Goal: Information Seeking & Learning: Compare options

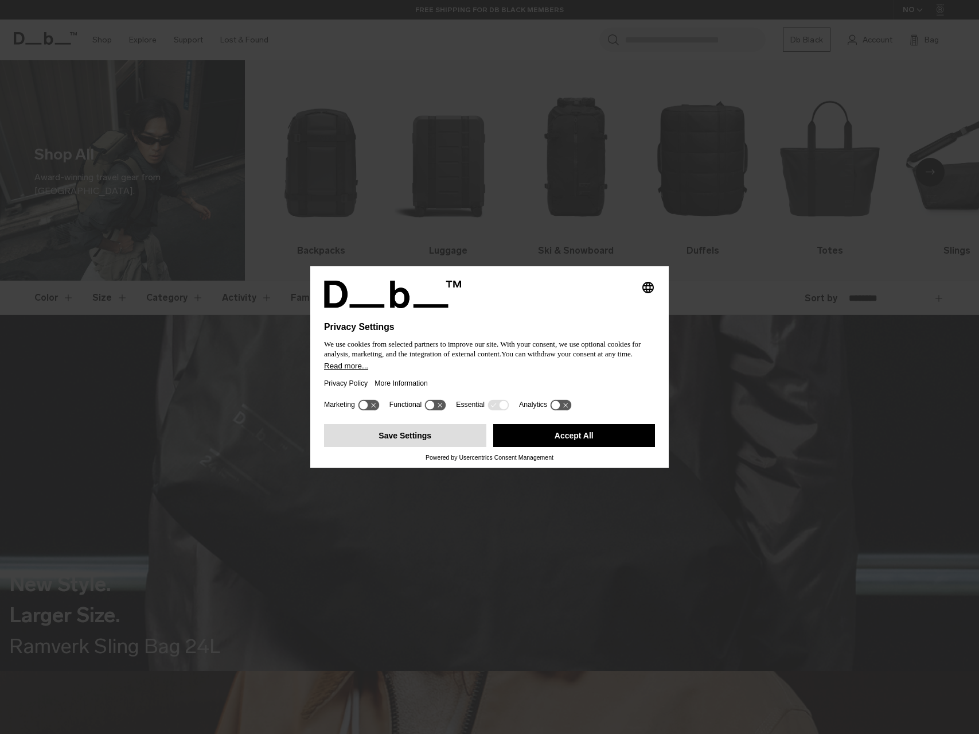
click at [405, 439] on button "Save Settings" at bounding box center [405, 435] width 162 height 23
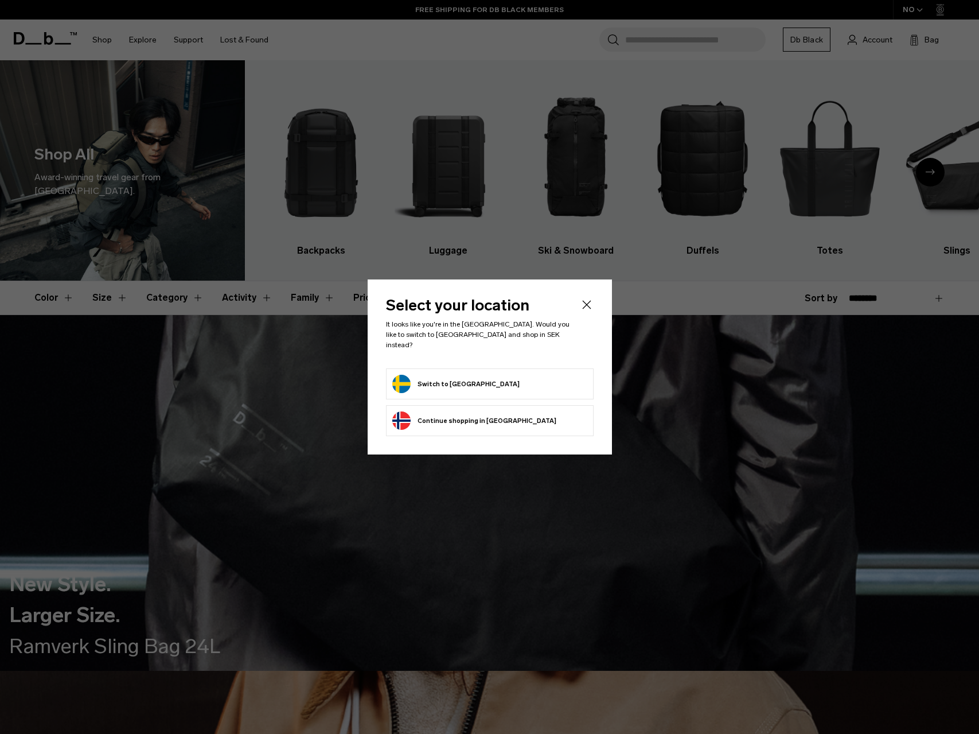
click at [553, 375] on form "Switch to Sweden" at bounding box center [489, 384] width 195 height 18
click at [422, 376] on button "Switch to Sweden" at bounding box center [455, 384] width 127 height 18
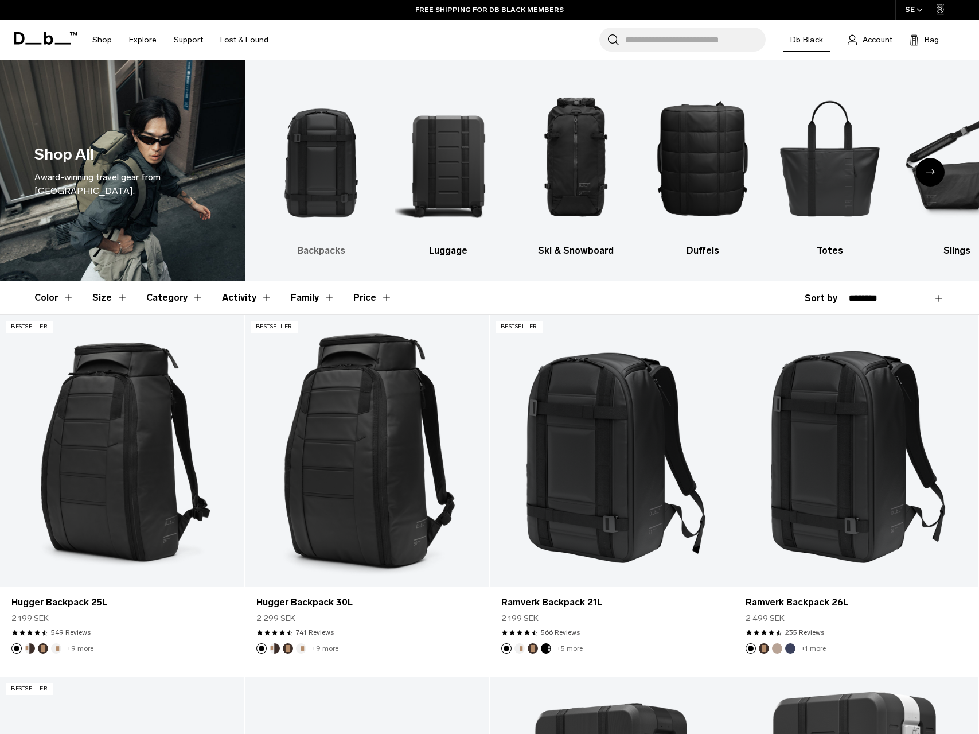
click at [317, 183] on img "1 / 10" at bounding box center [321, 157] width 107 height 161
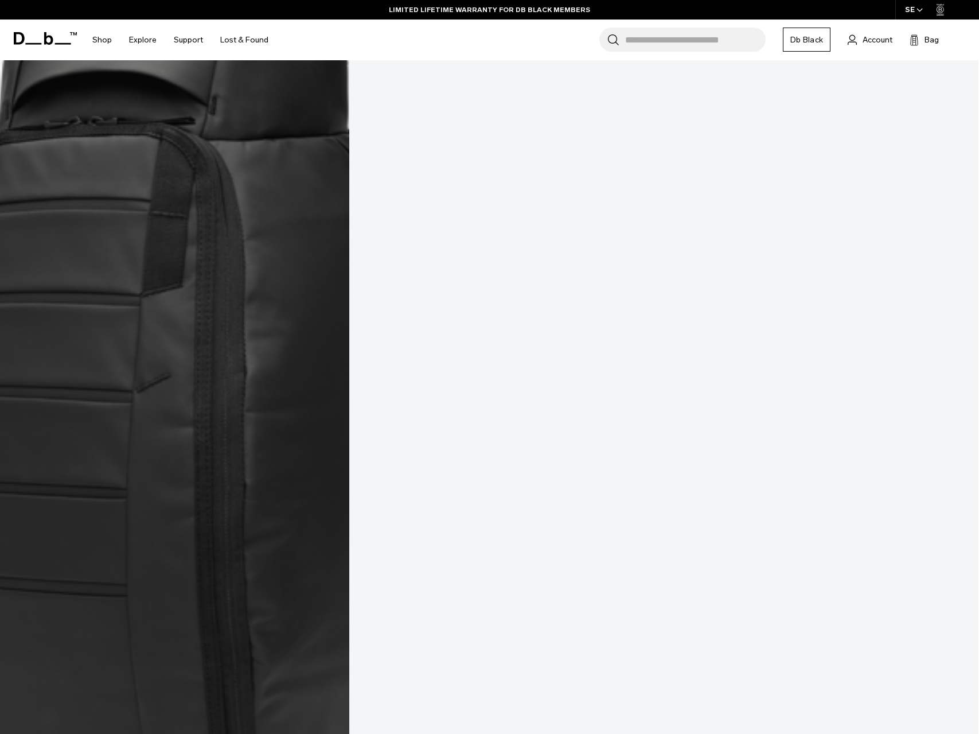
scroll to position [1613, 0]
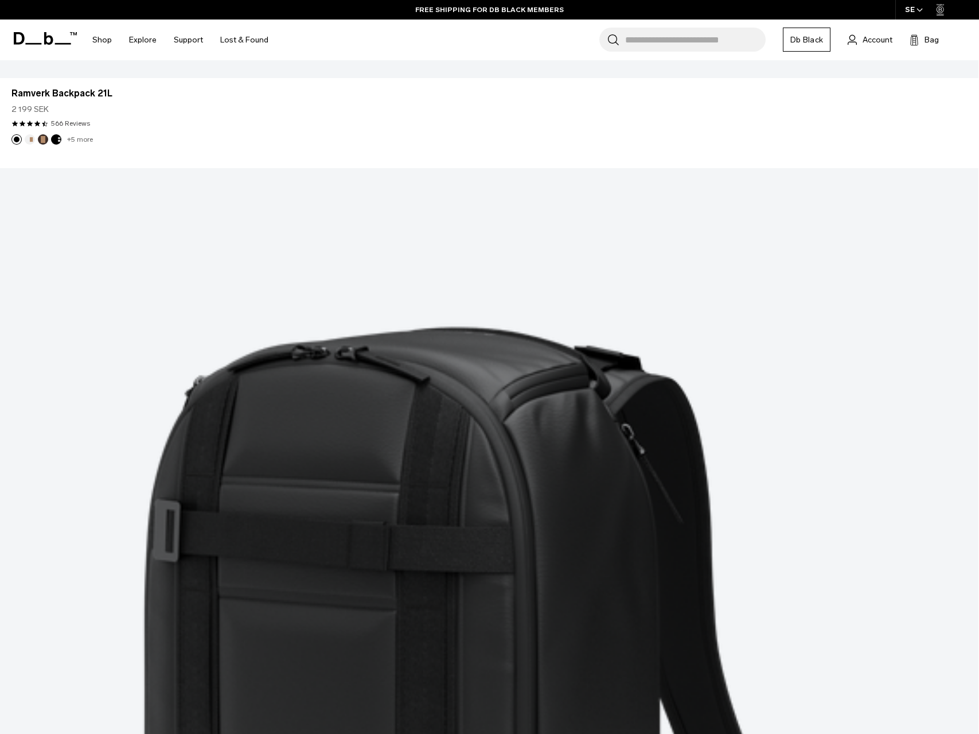
scroll to position [3680, 0]
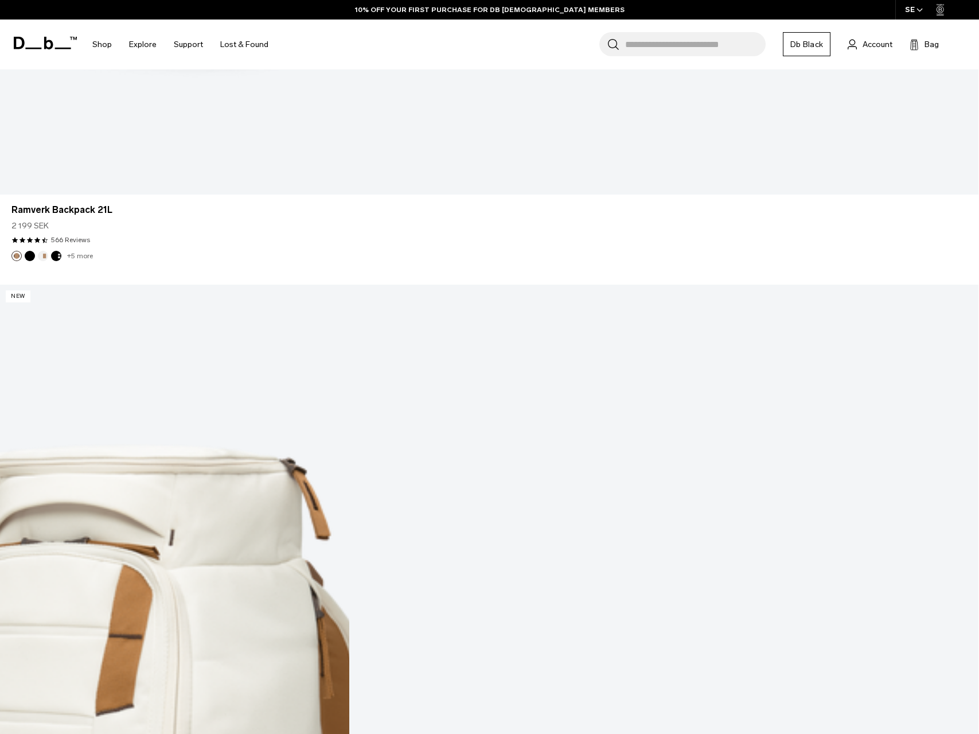
scroll to position [7109, 0]
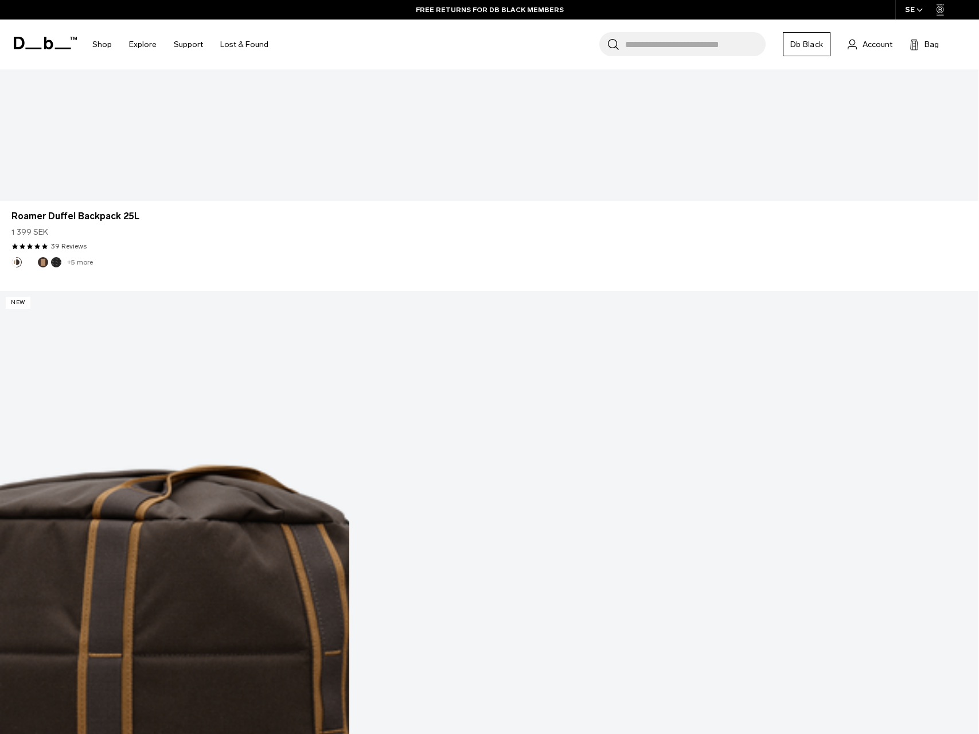
scroll to position [10857, 0]
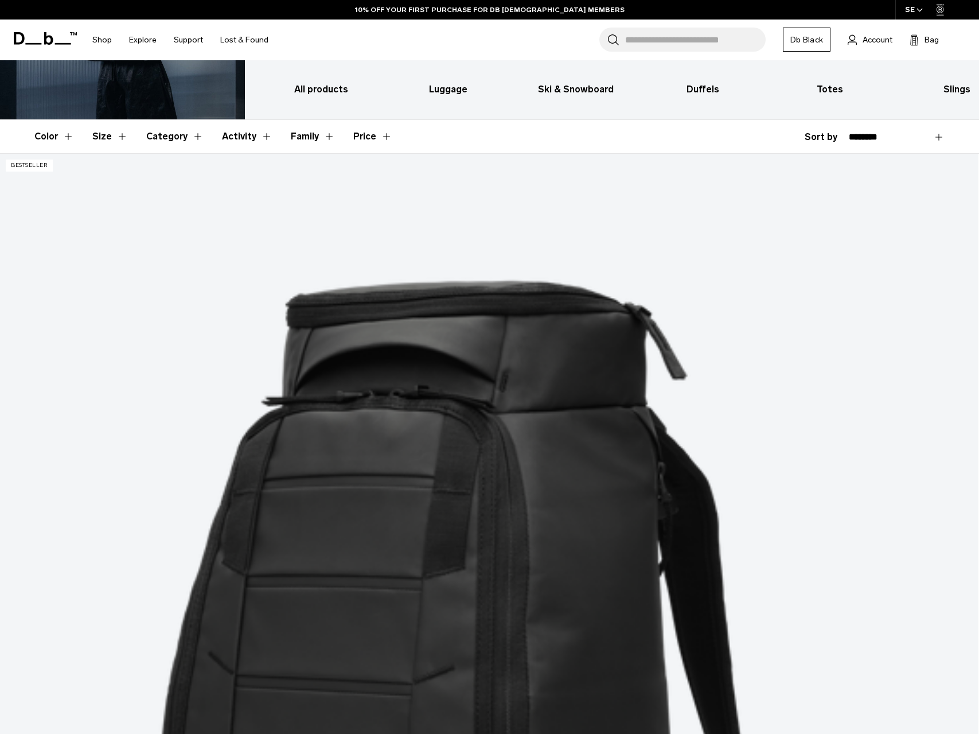
scroll to position [113, 0]
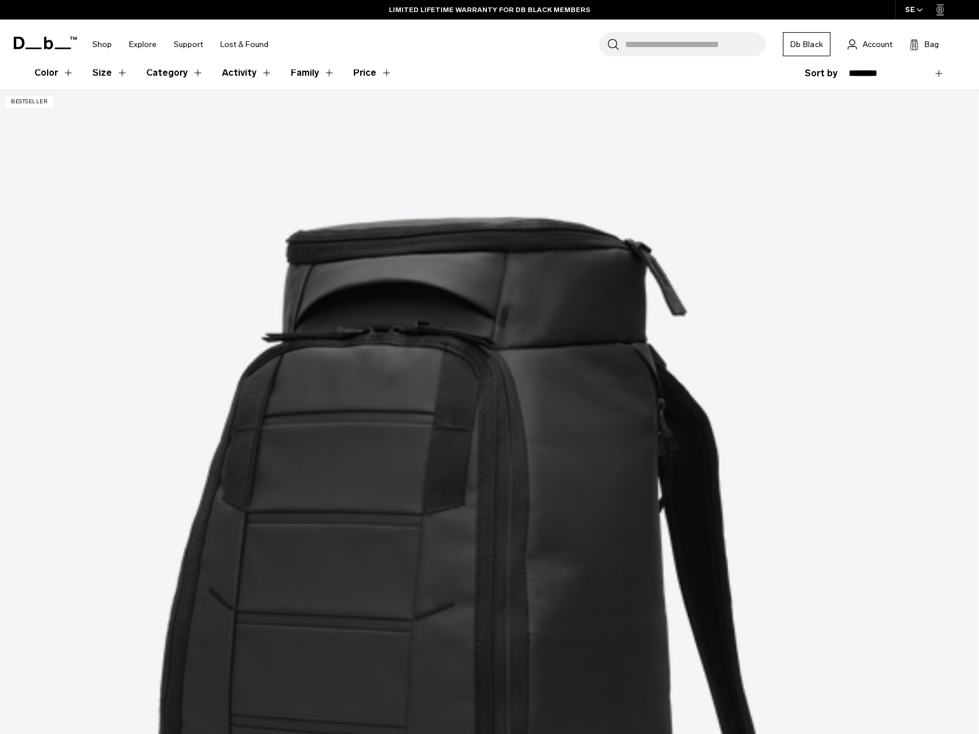
scroll to position [0, 0]
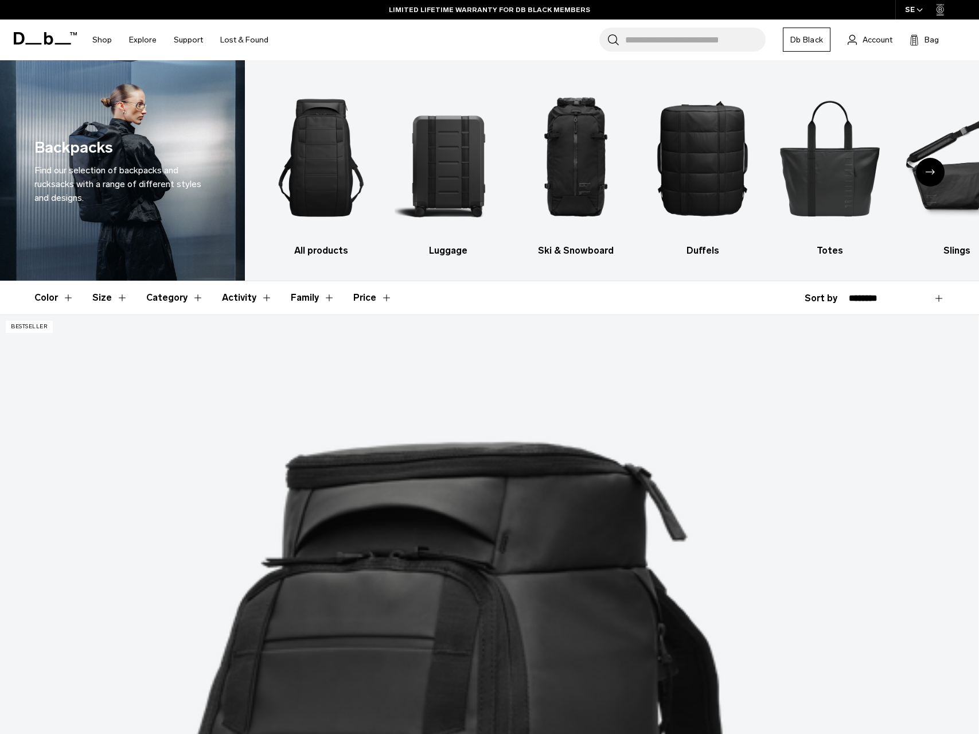
click at [938, 178] on div "Next slide" at bounding box center [930, 172] width 29 height 29
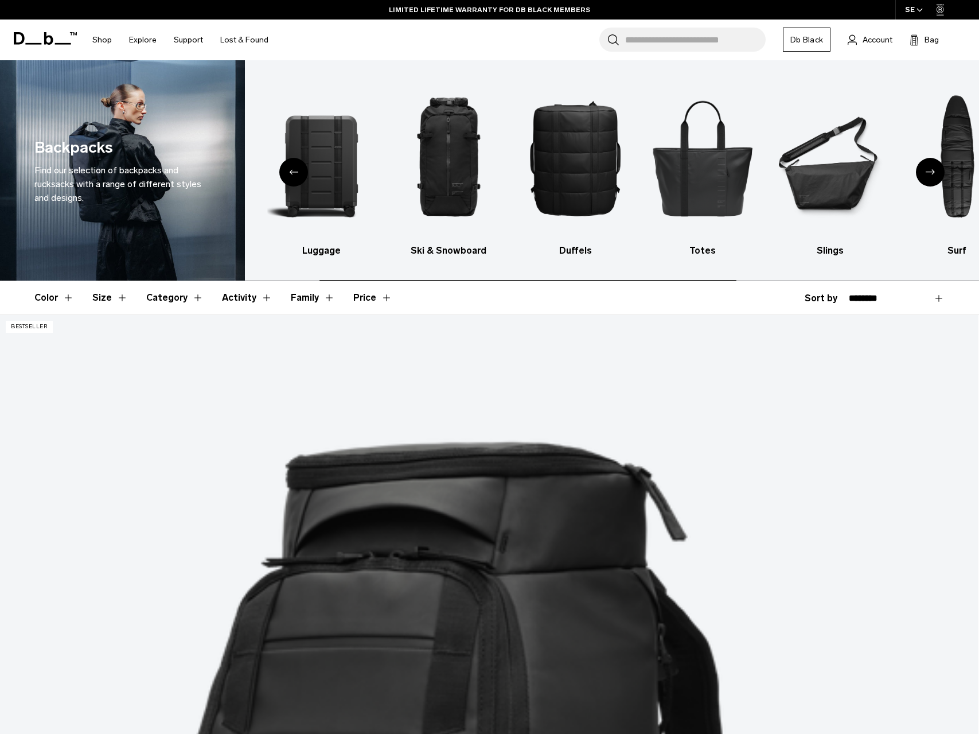
click at [938, 178] on div "Next slide" at bounding box center [930, 172] width 29 height 29
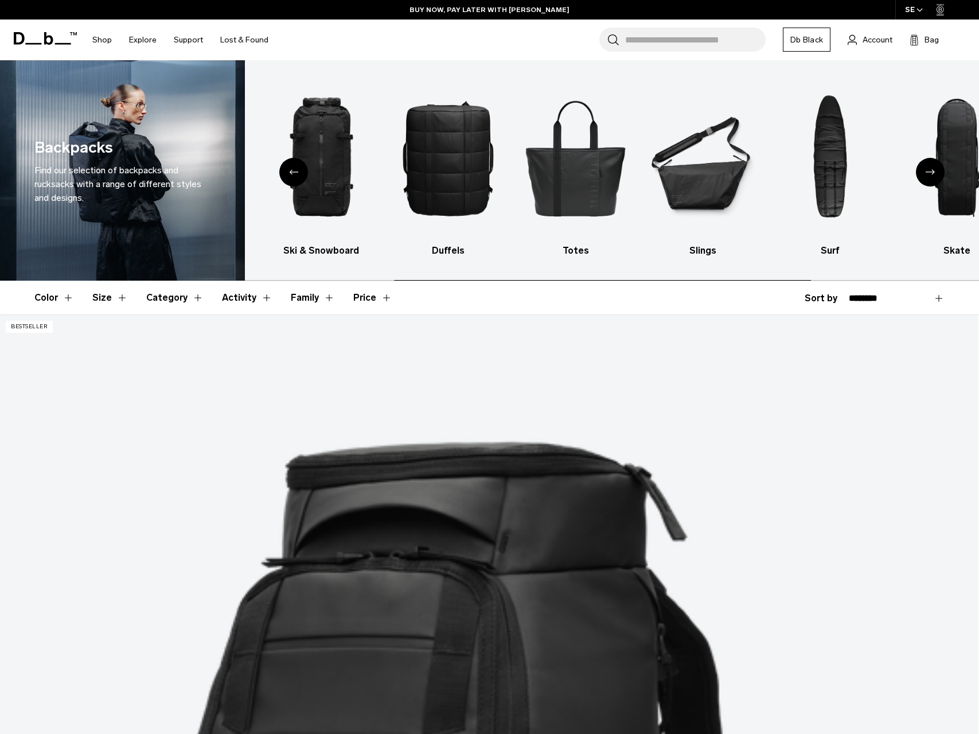
click at [938, 178] on div "Next slide" at bounding box center [930, 172] width 29 height 29
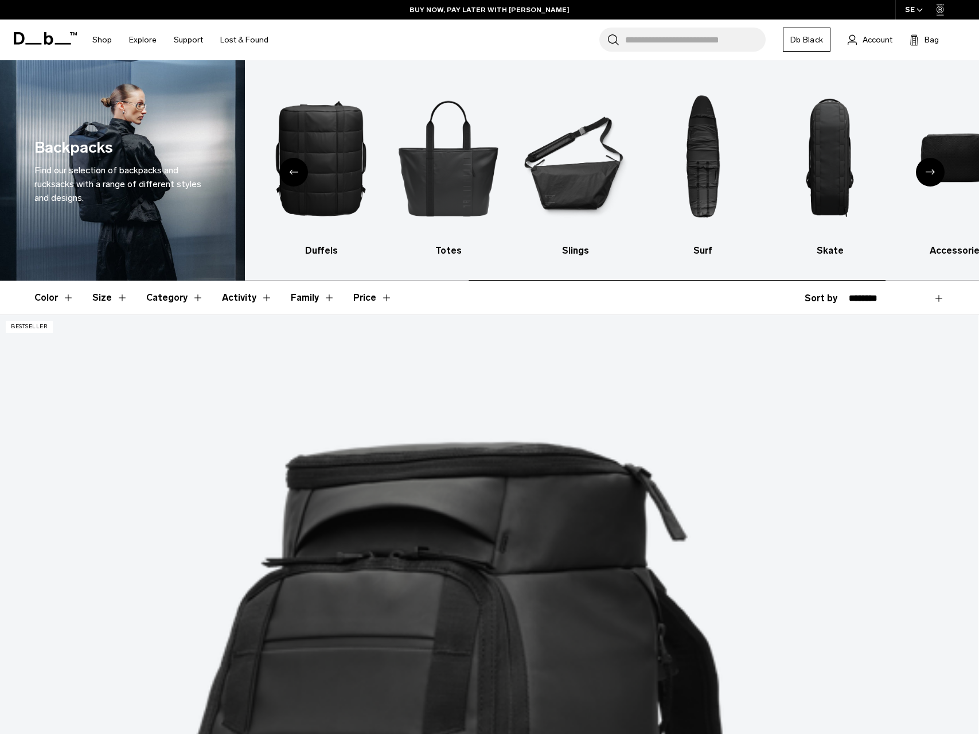
click at [938, 178] on div "Next slide" at bounding box center [930, 172] width 29 height 29
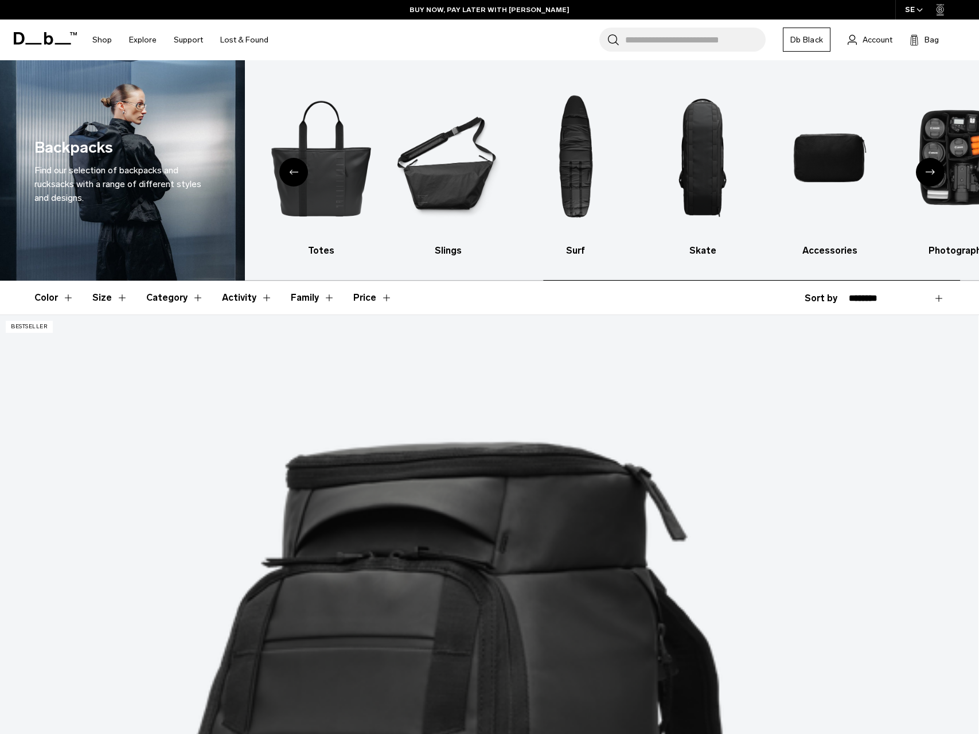
click at [938, 178] on div "Next slide" at bounding box center [930, 172] width 29 height 29
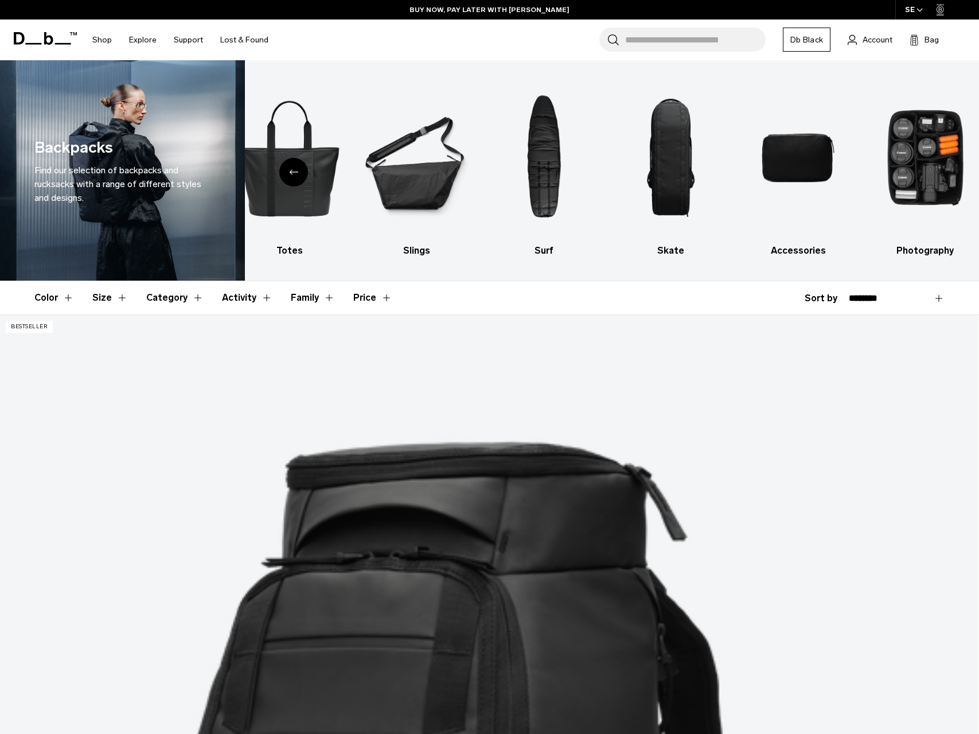
click at [299, 165] on div "Previous slide" at bounding box center [293, 172] width 29 height 29
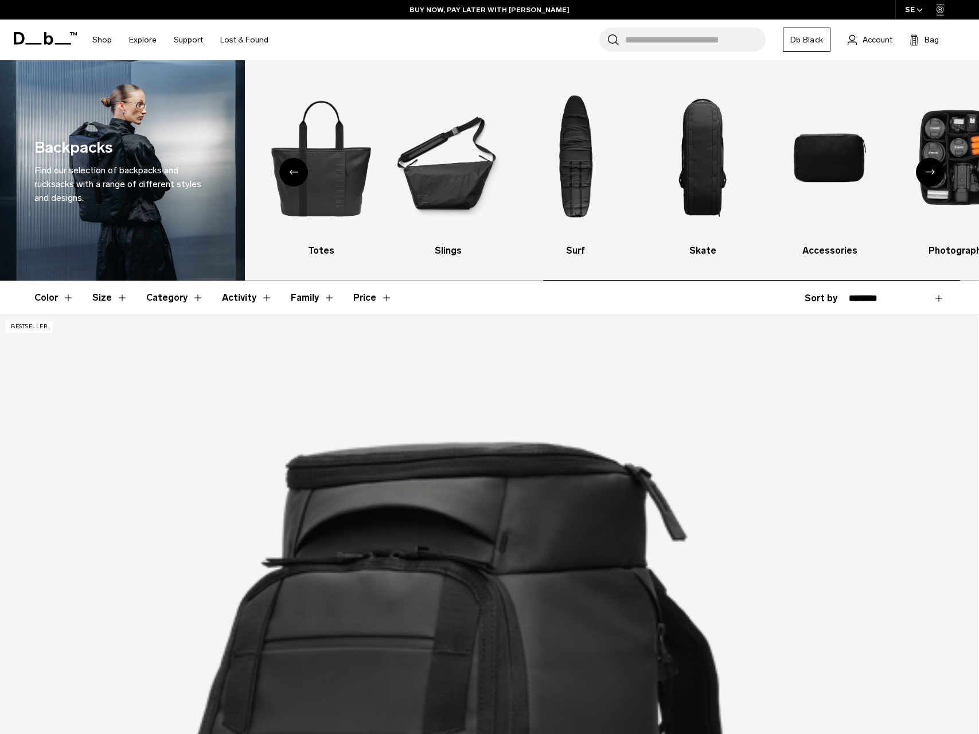
click at [299, 165] on div "Previous slide" at bounding box center [293, 172] width 29 height 29
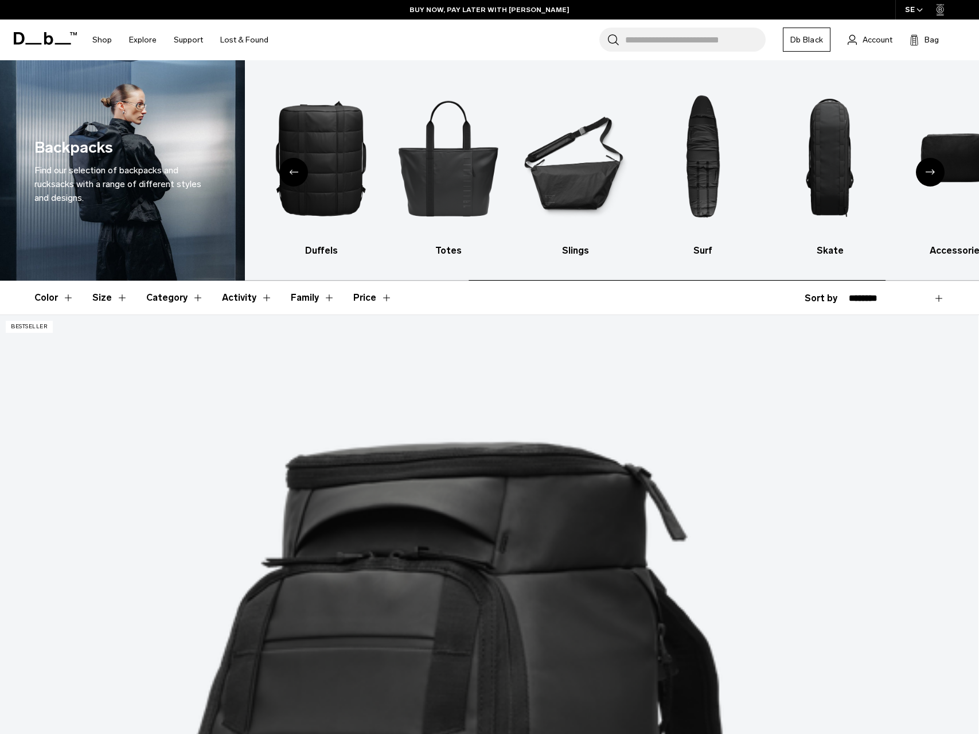
click at [299, 165] on div "Previous slide" at bounding box center [293, 172] width 29 height 29
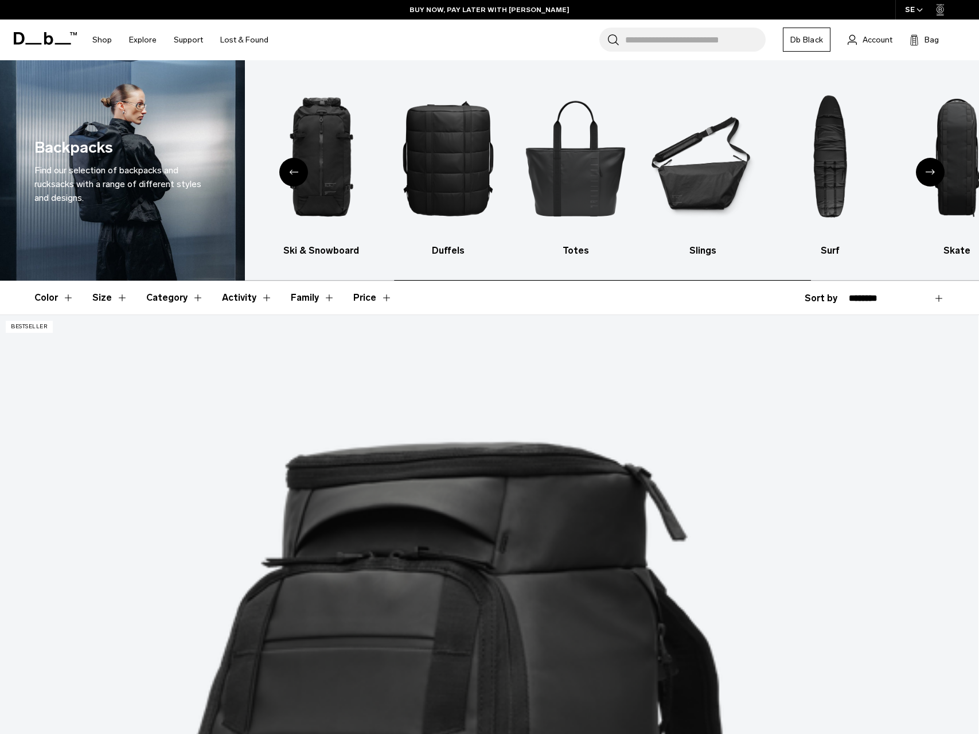
click at [299, 165] on div "Previous slide" at bounding box center [293, 172] width 29 height 29
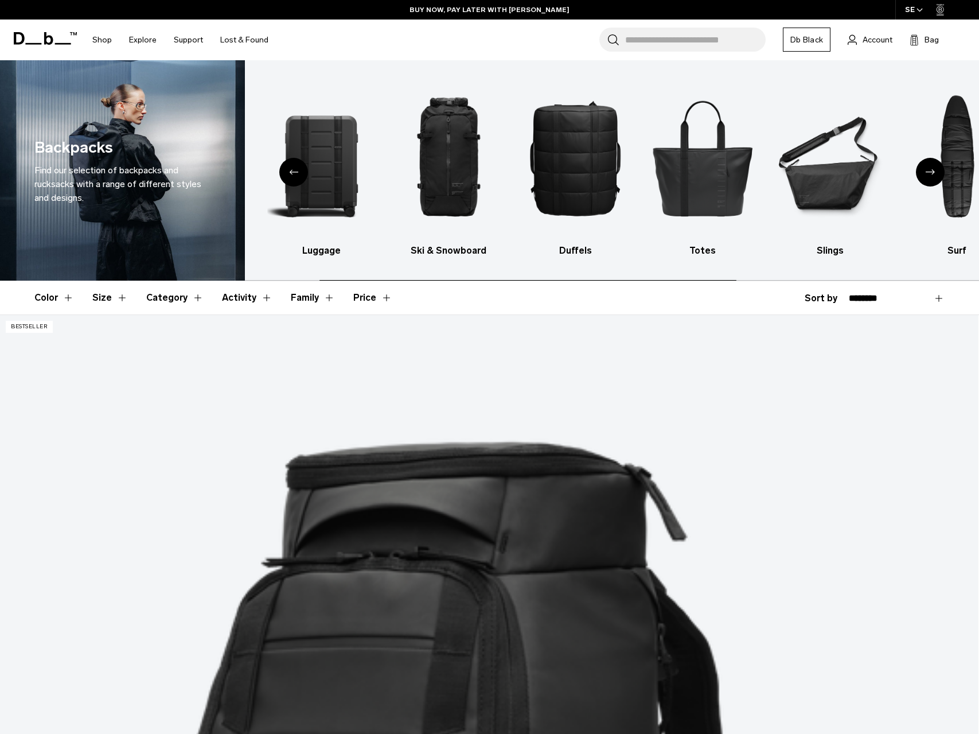
click at [299, 165] on div "Previous slide" at bounding box center [293, 172] width 29 height 29
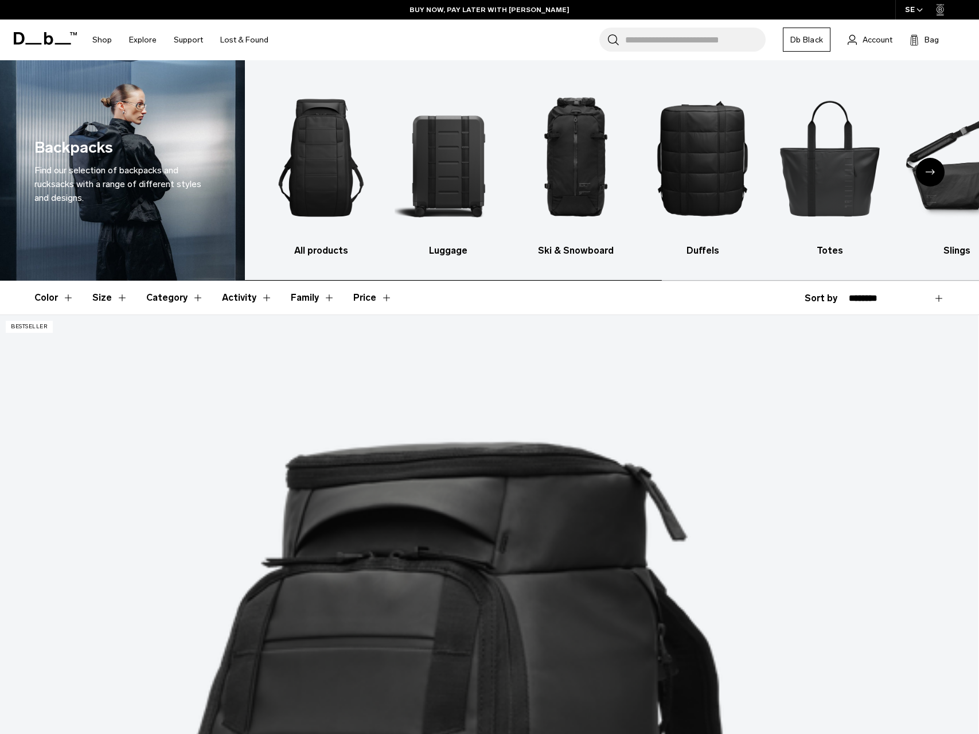
click at [299, 165] on img "1 / 10" at bounding box center [321, 157] width 107 height 161
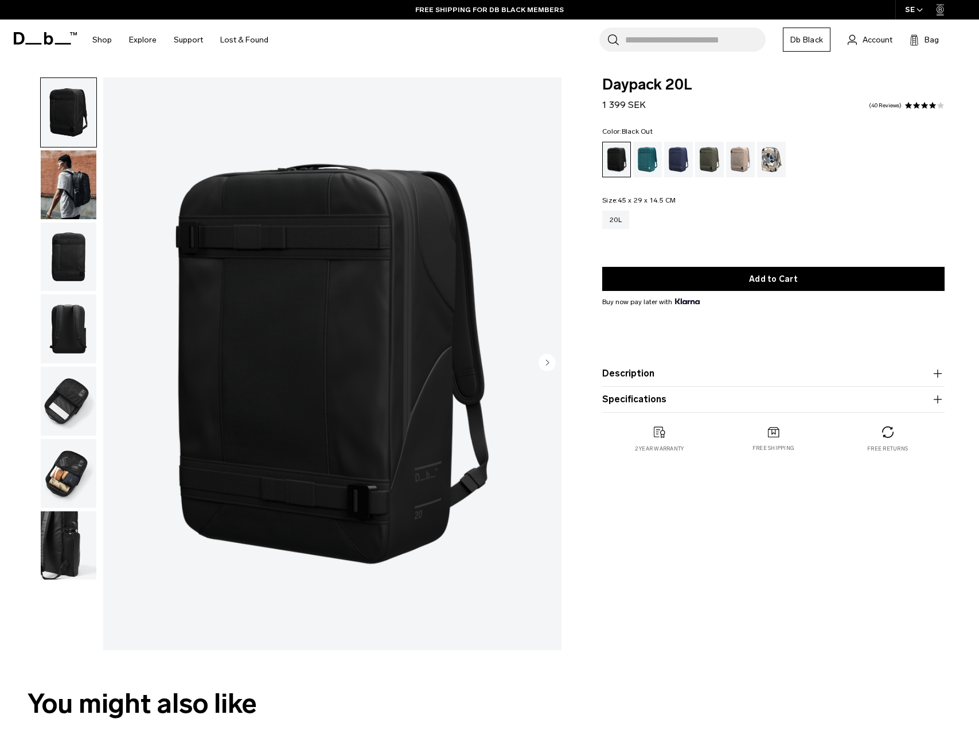
click at [72, 188] on img "button" at bounding box center [69, 184] width 56 height 69
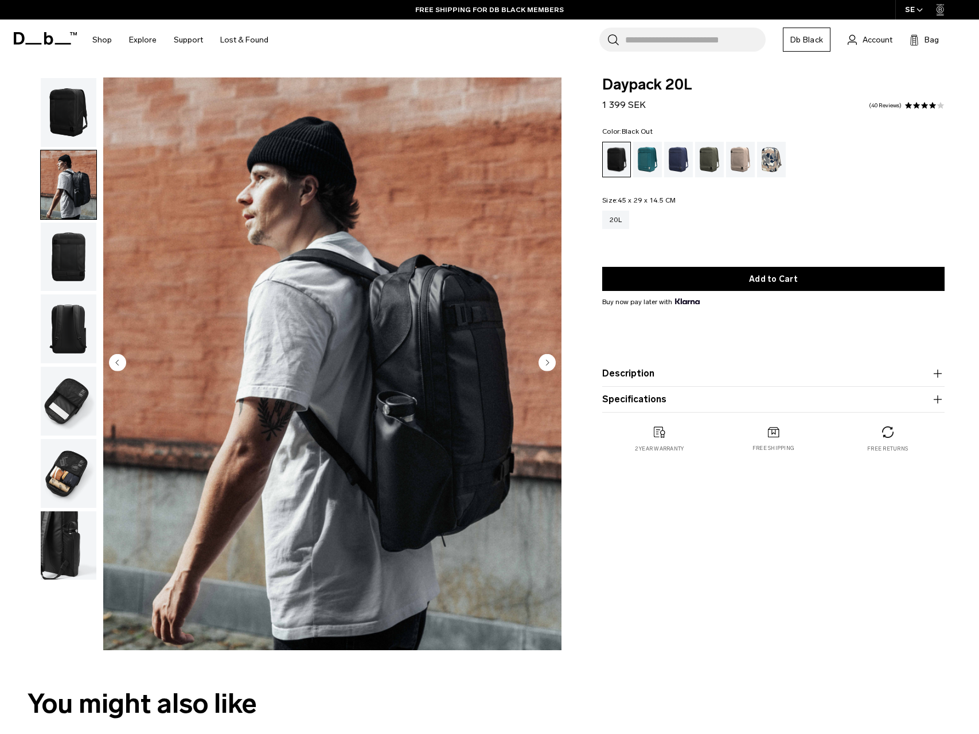
click at [61, 252] on img "button" at bounding box center [69, 257] width 56 height 69
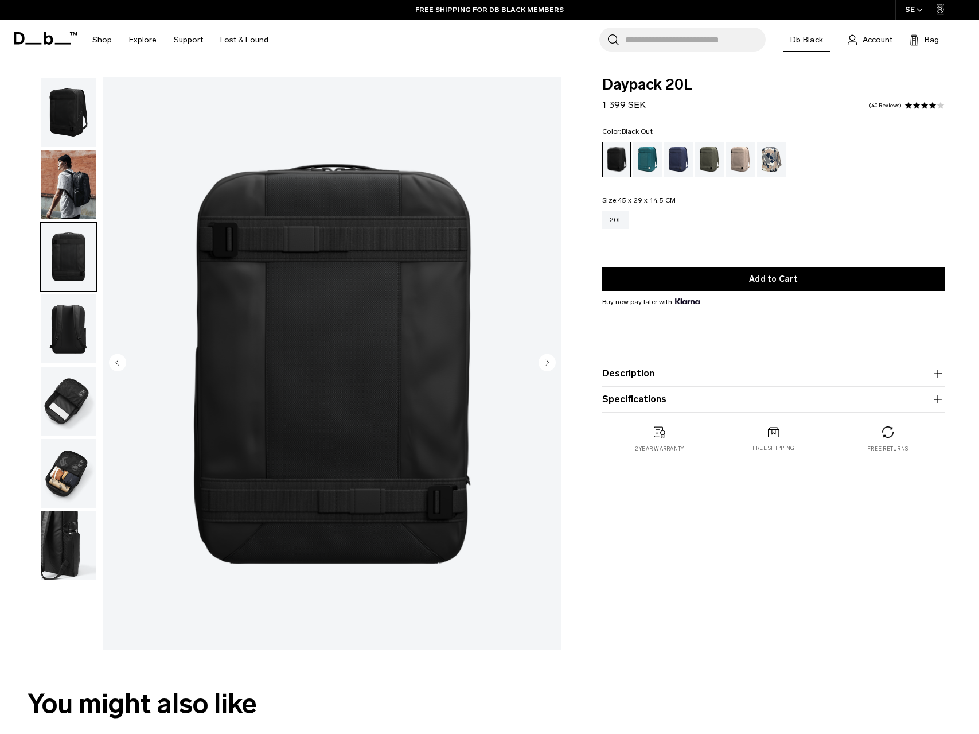
click at [68, 301] on img "button" at bounding box center [69, 328] width 56 height 69
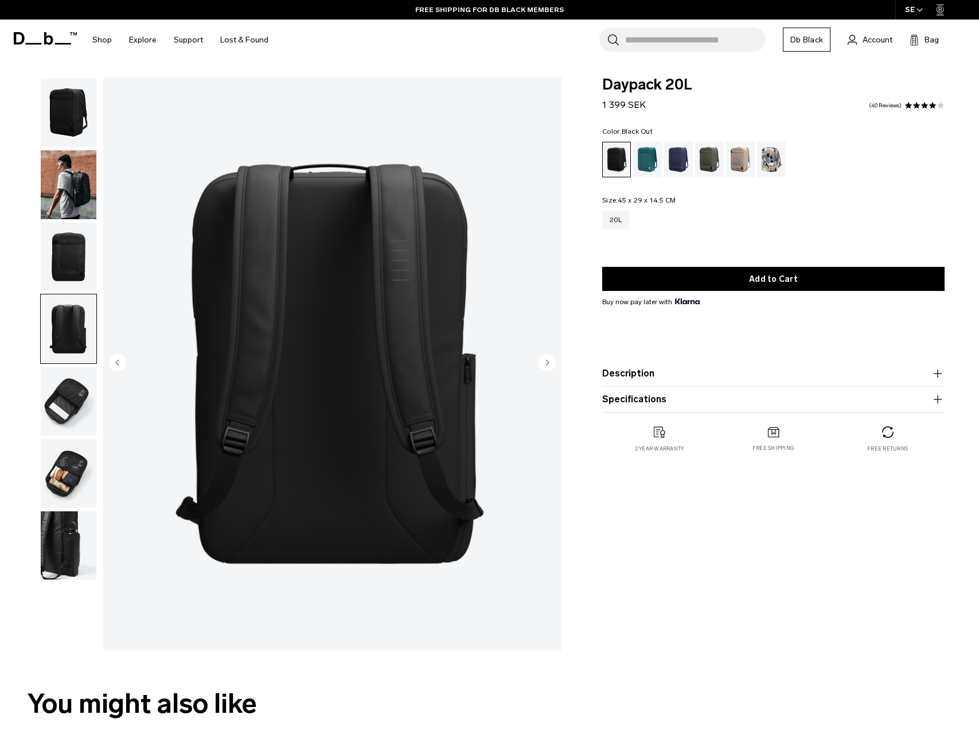
click at [71, 376] on img "button" at bounding box center [69, 401] width 56 height 69
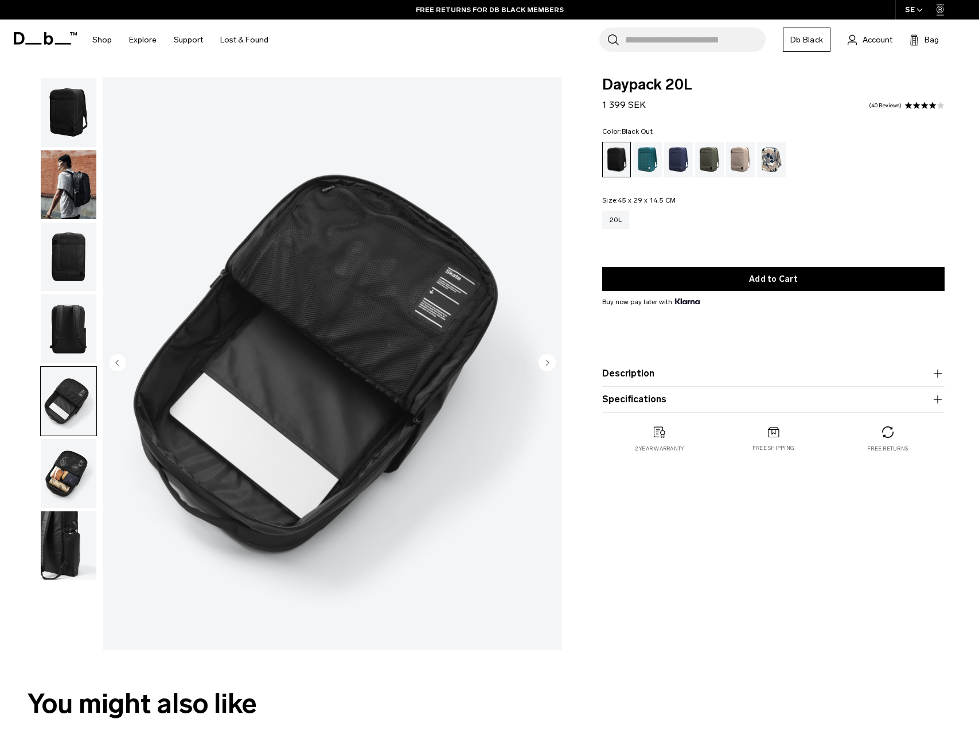
click at [79, 449] on img "button" at bounding box center [69, 473] width 56 height 69
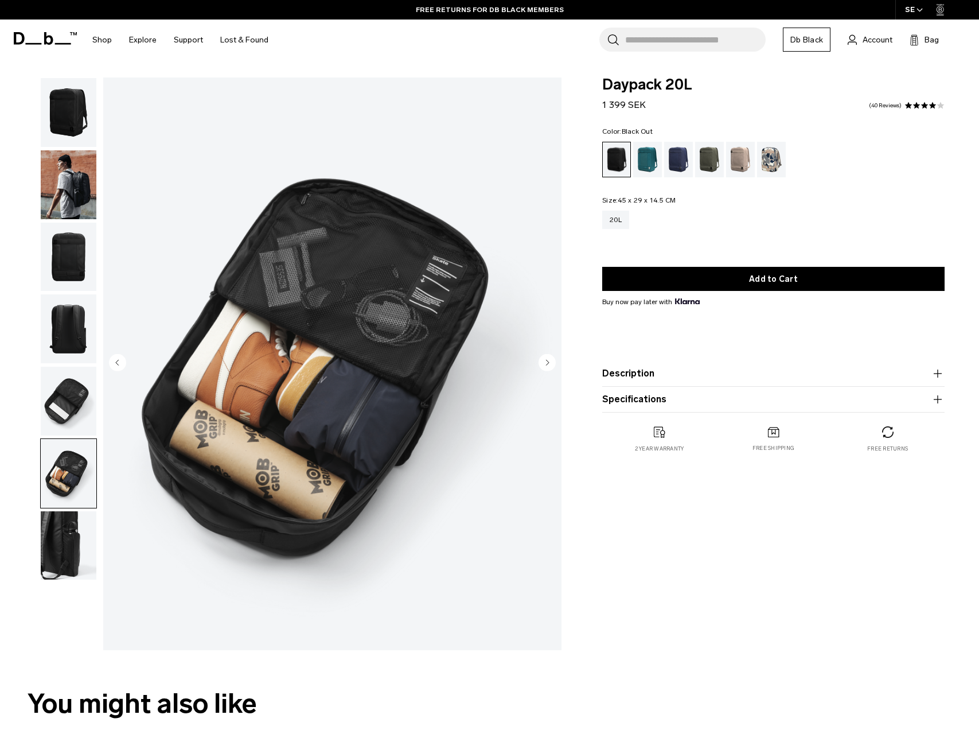
click at [71, 180] on img "button" at bounding box center [69, 184] width 56 height 69
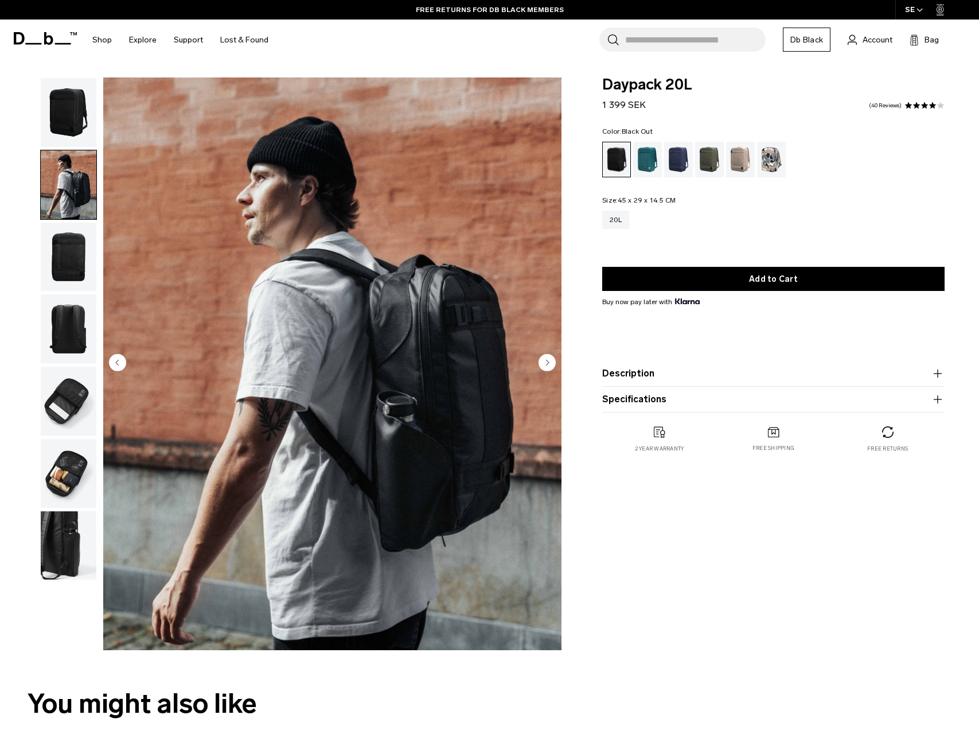
click at [73, 287] on img "button" at bounding box center [69, 257] width 56 height 69
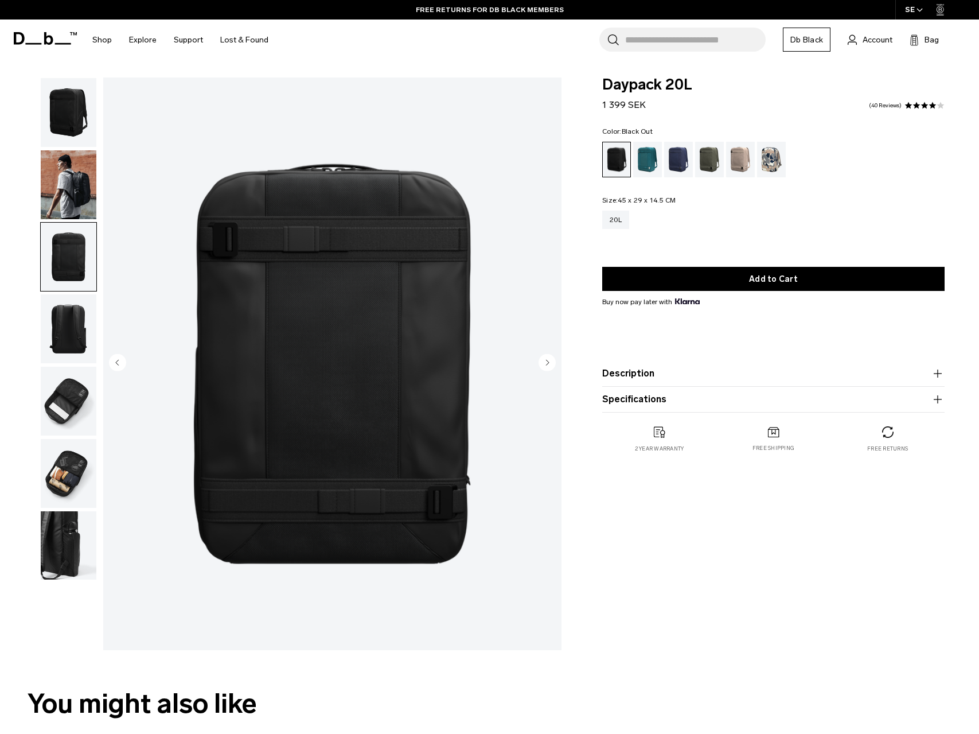
click at [64, 369] on img "button" at bounding box center [69, 401] width 56 height 69
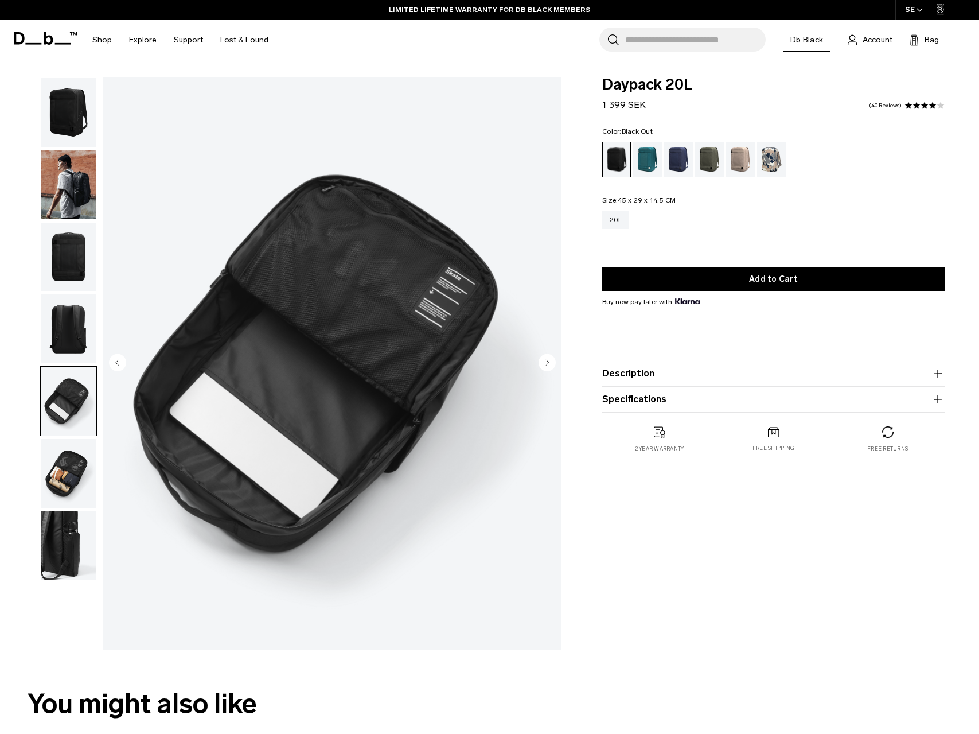
click at [67, 465] on img "button" at bounding box center [69, 473] width 56 height 69
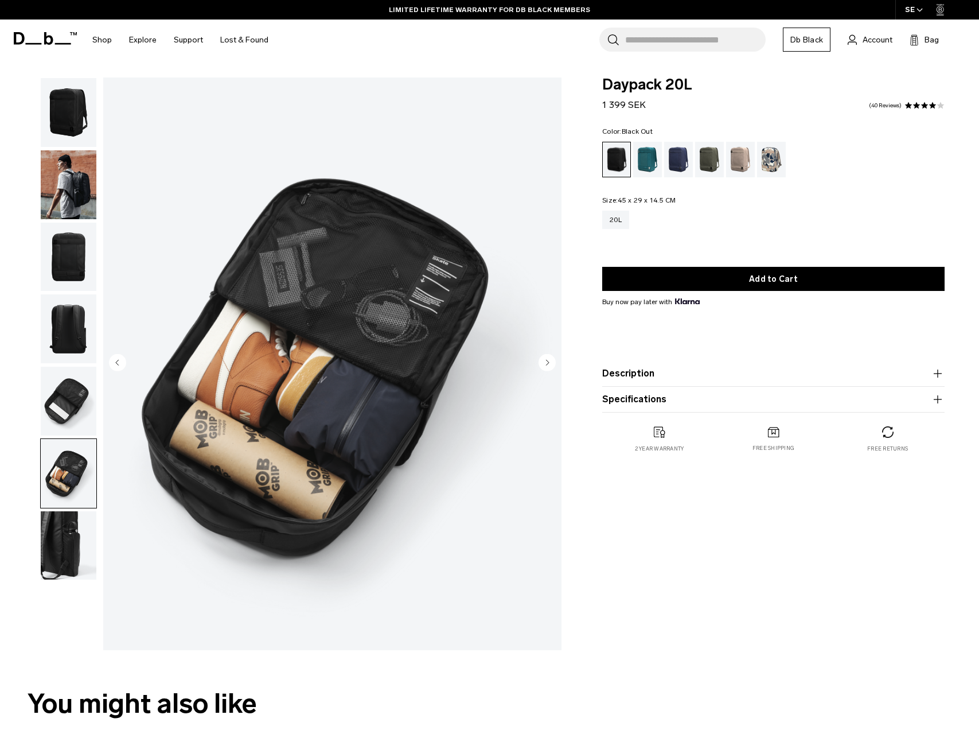
click at [71, 537] on img "button" at bounding box center [69, 545] width 56 height 69
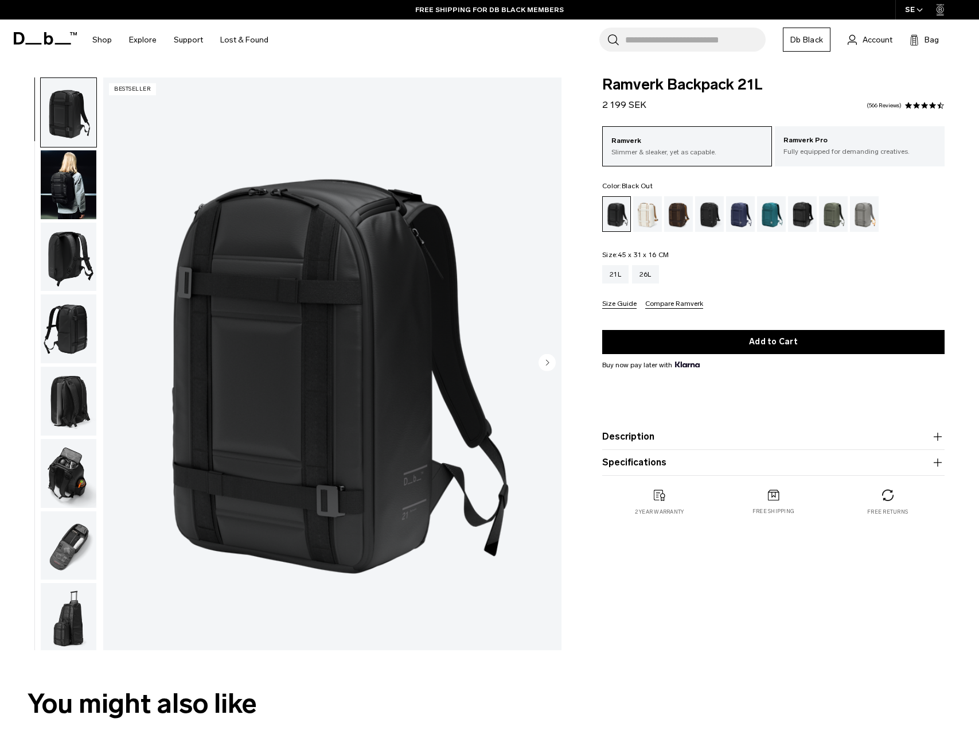
click at [62, 178] on img "button" at bounding box center [69, 184] width 56 height 69
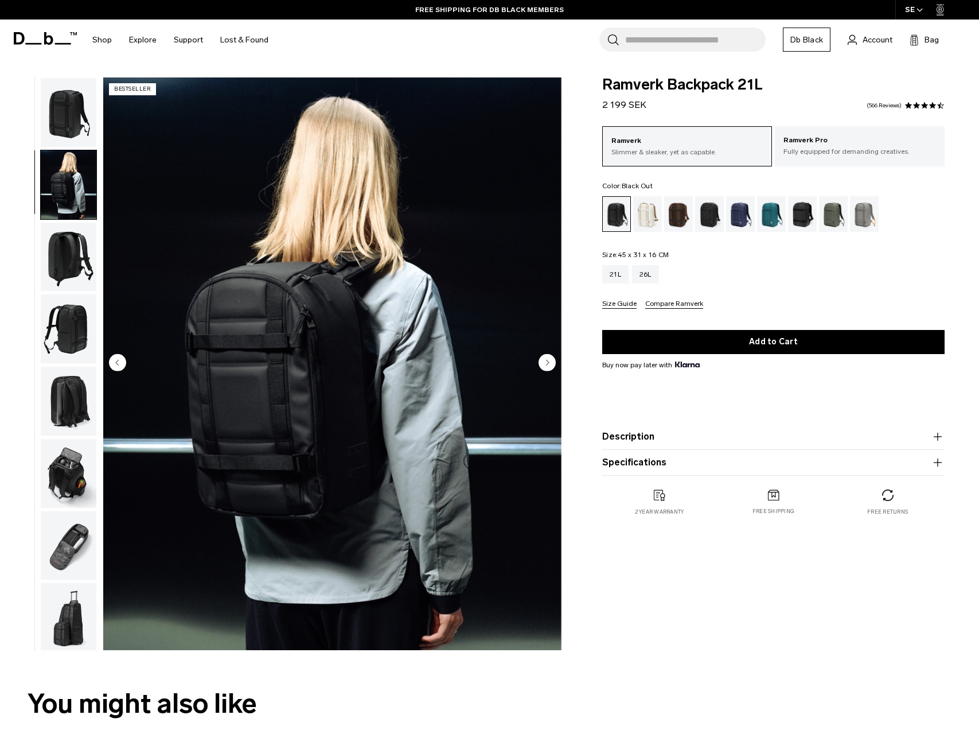
scroll to position [2, 0]
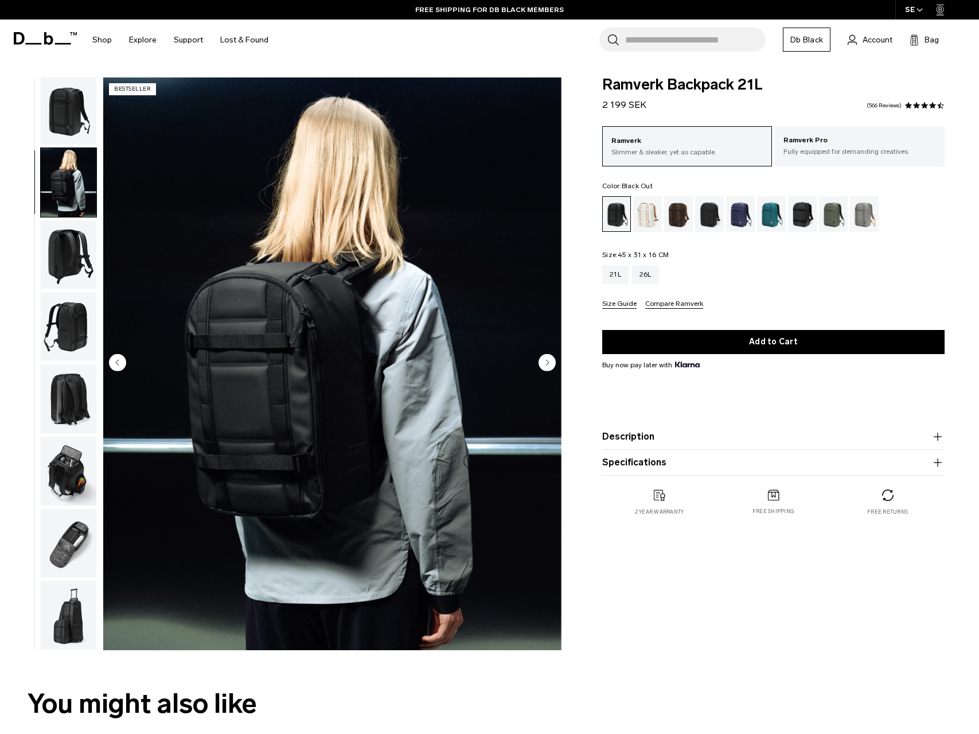
click at [68, 252] on img "button" at bounding box center [69, 254] width 56 height 69
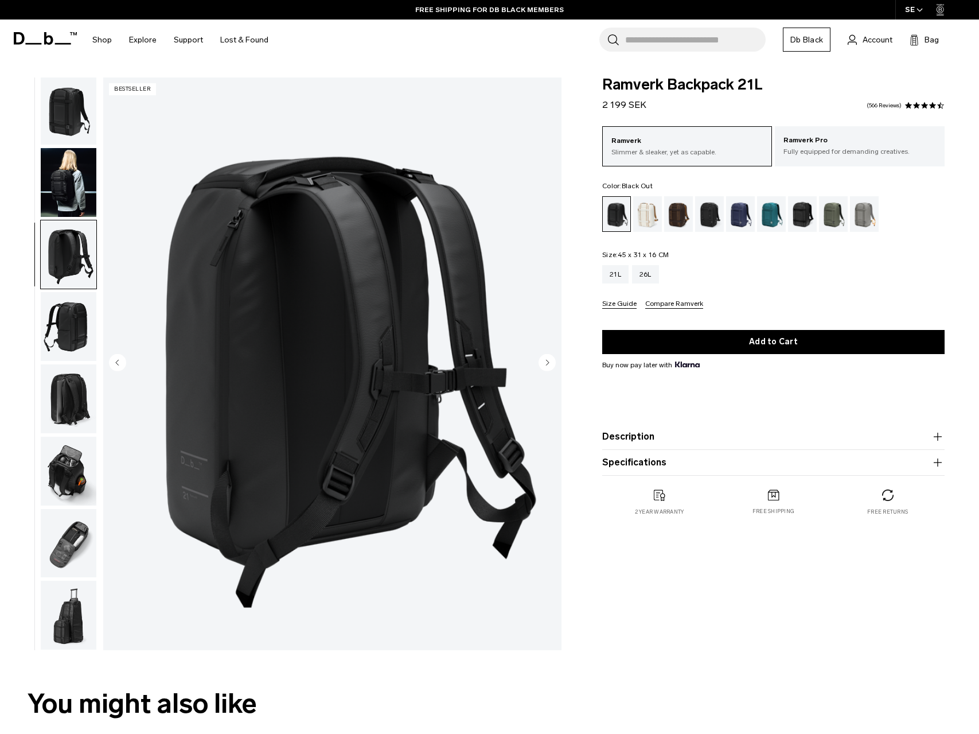
click at [79, 311] on img "button" at bounding box center [69, 326] width 56 height 69
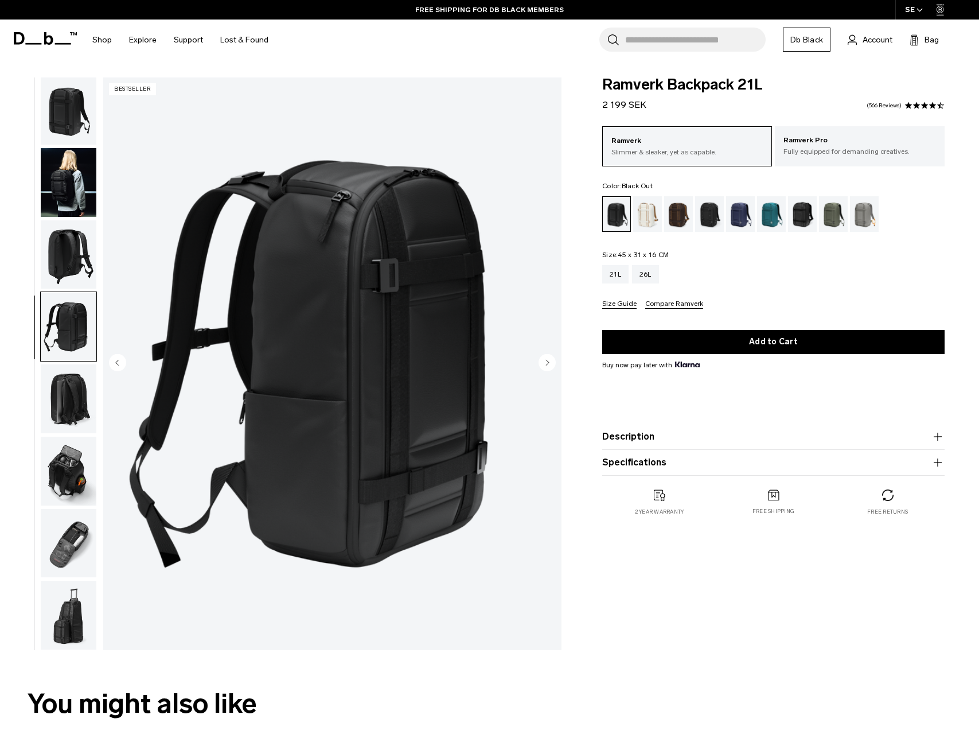
click at [72, 414] on img "button" at bounding box center [69, 398] width 56 height 69
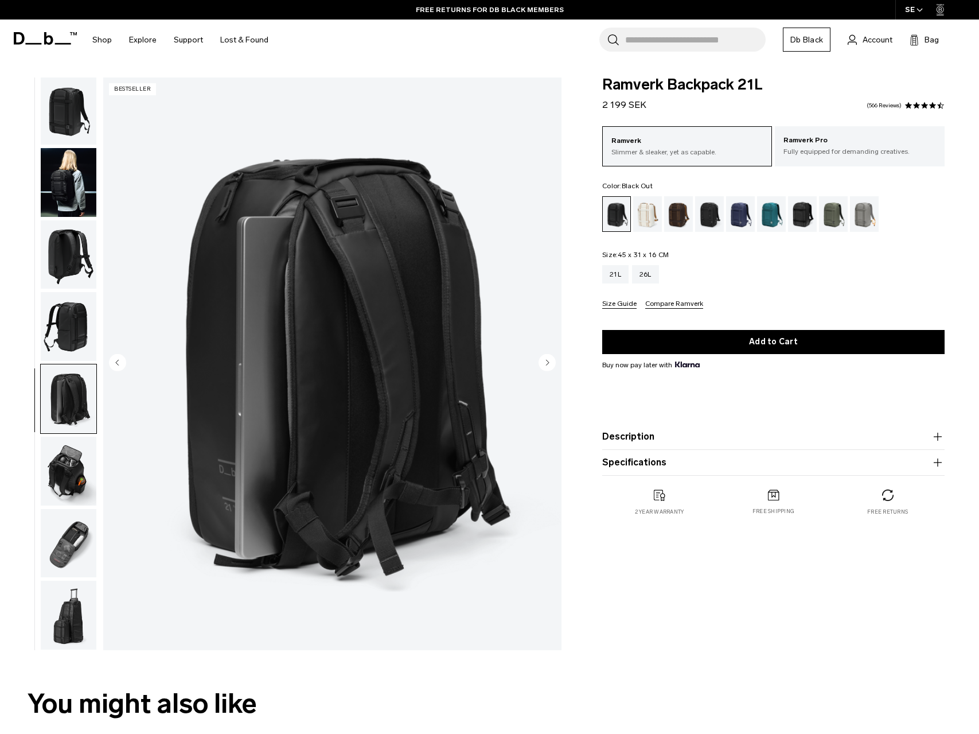
click at [73, 489] on img "button" at bounding box center [69, 471] width 56 height 69
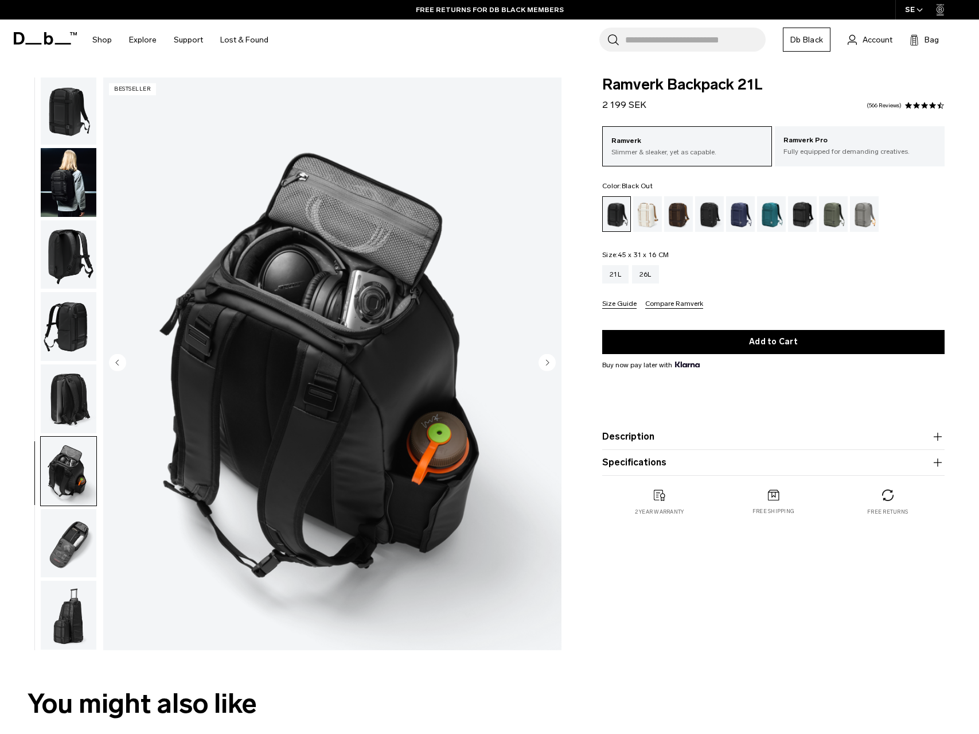
click at [72, 524] on img "button" at bounding box center [69, 543] width 56 height 69
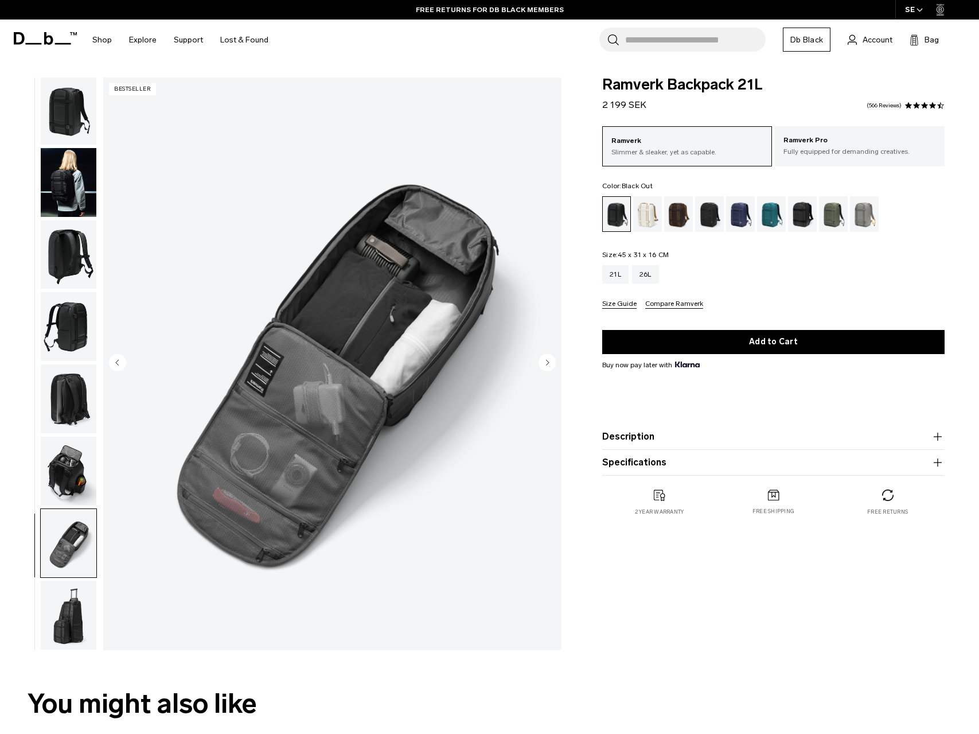
click at [74, 607] on img "button" at bounding box center [69, 615] width 56 height 69
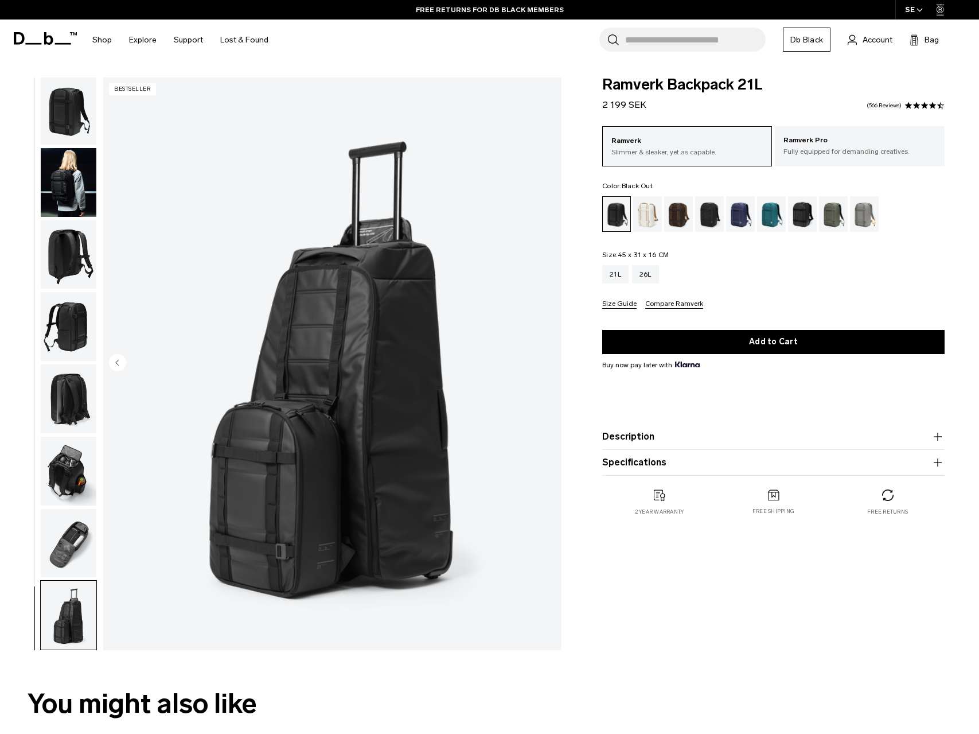
click at [69, 556] on img "button" at bounding box center [69, 543] width 56 height 69
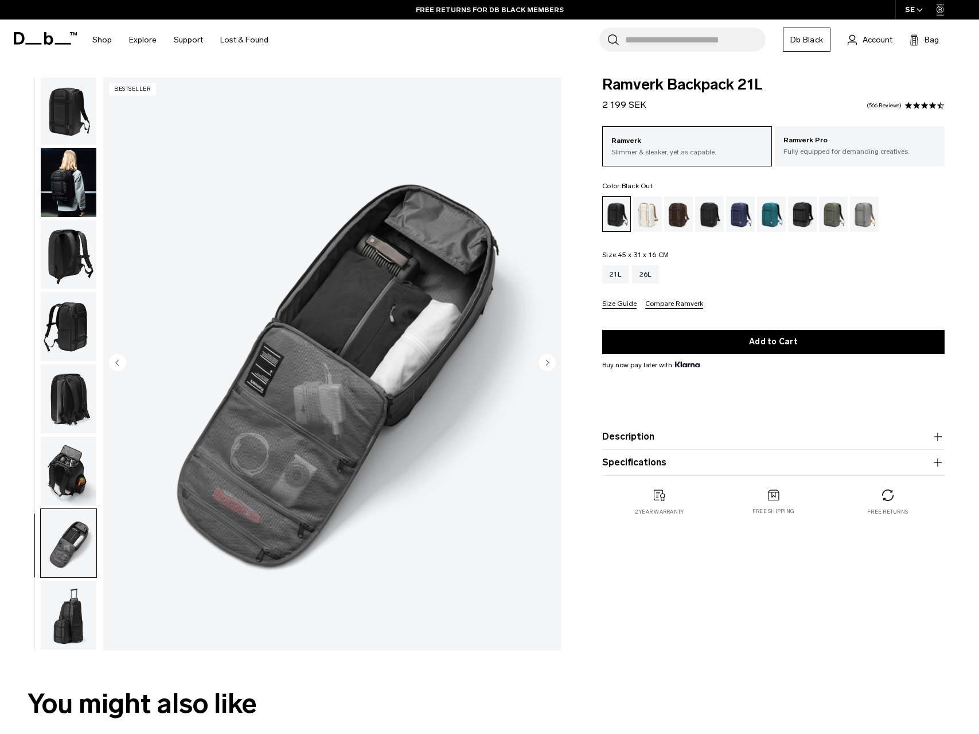
click at [73, 637] on img "button" at bounding box center [69, 615] width 56 height 69
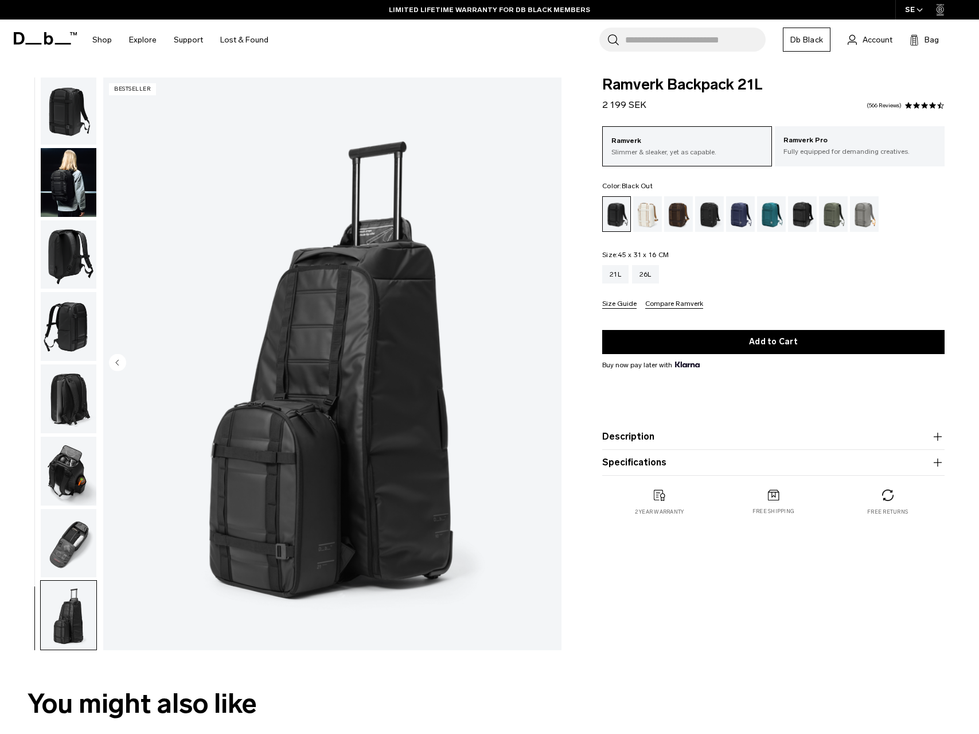
click at [76, 557] on img "button" at bounding box center [69, 543] width 56 height 69
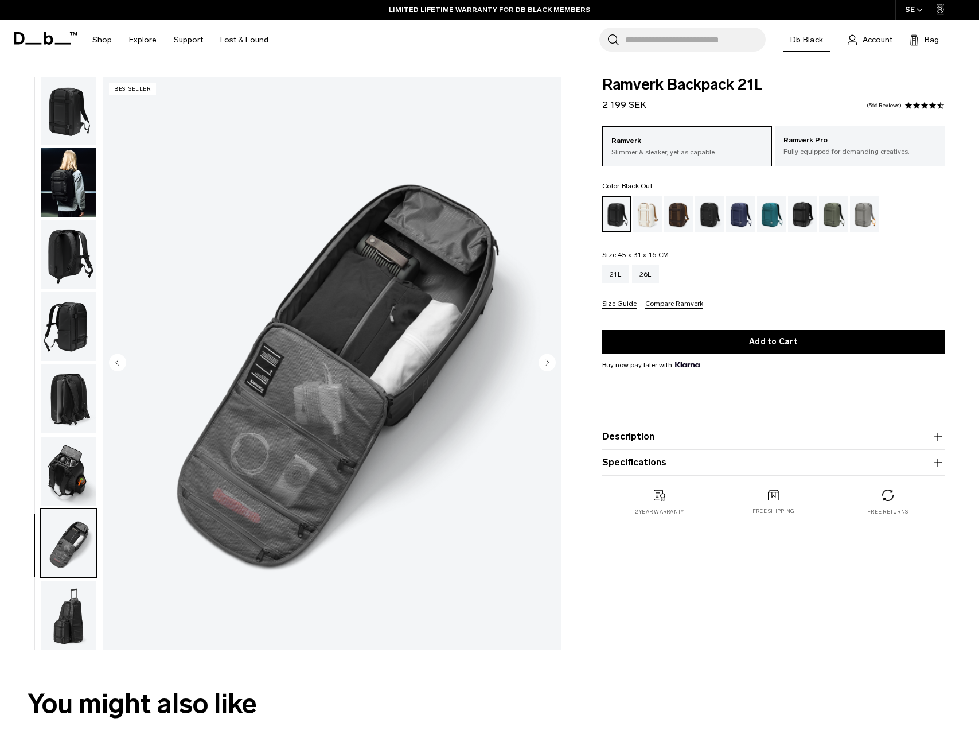
click at [75, 478] on img "button" at bounding box center [69, 471] width 56 height 69
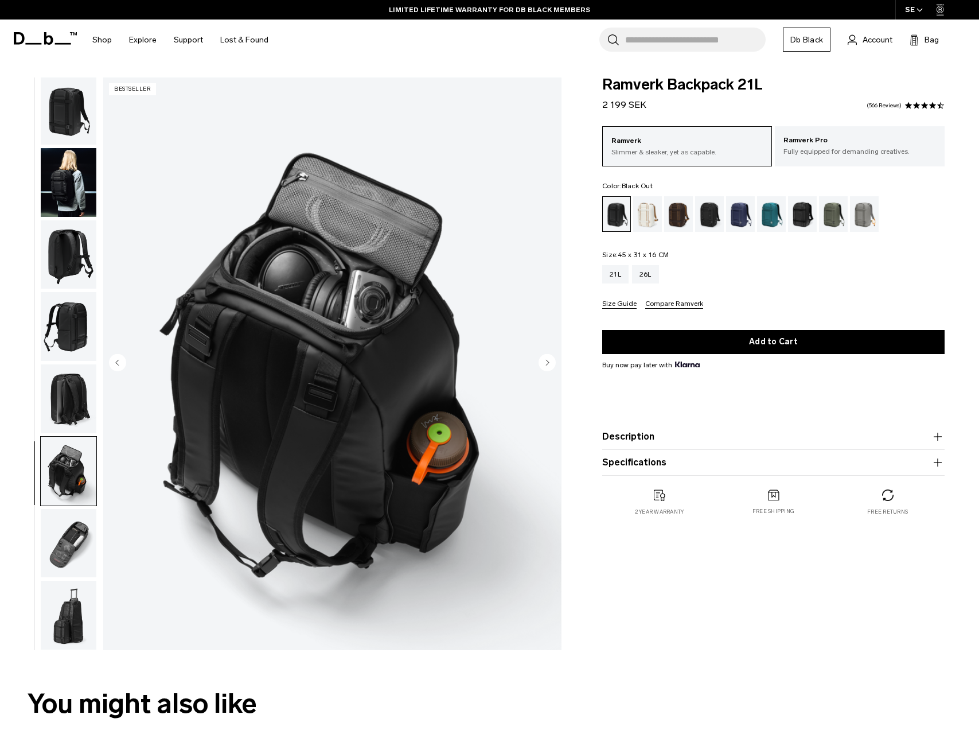
click at [73, 403] on img "button" at bounding box center [69, 398] width 56 height 69
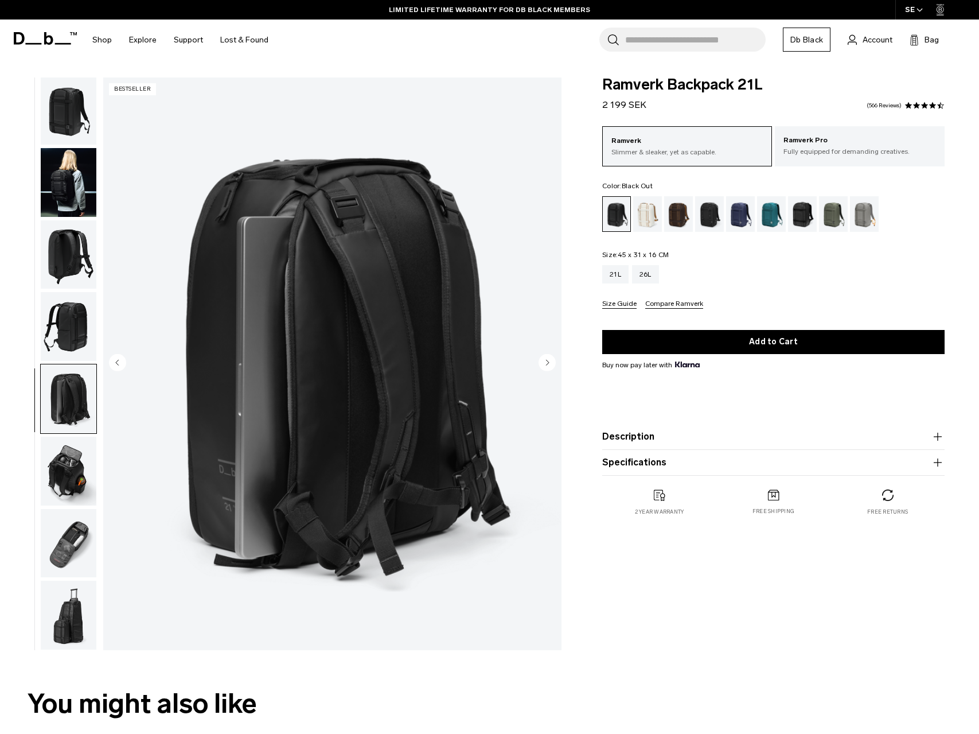
click at [76, 324] on img "button" at bounding box center [69, 326] width 56 height 69
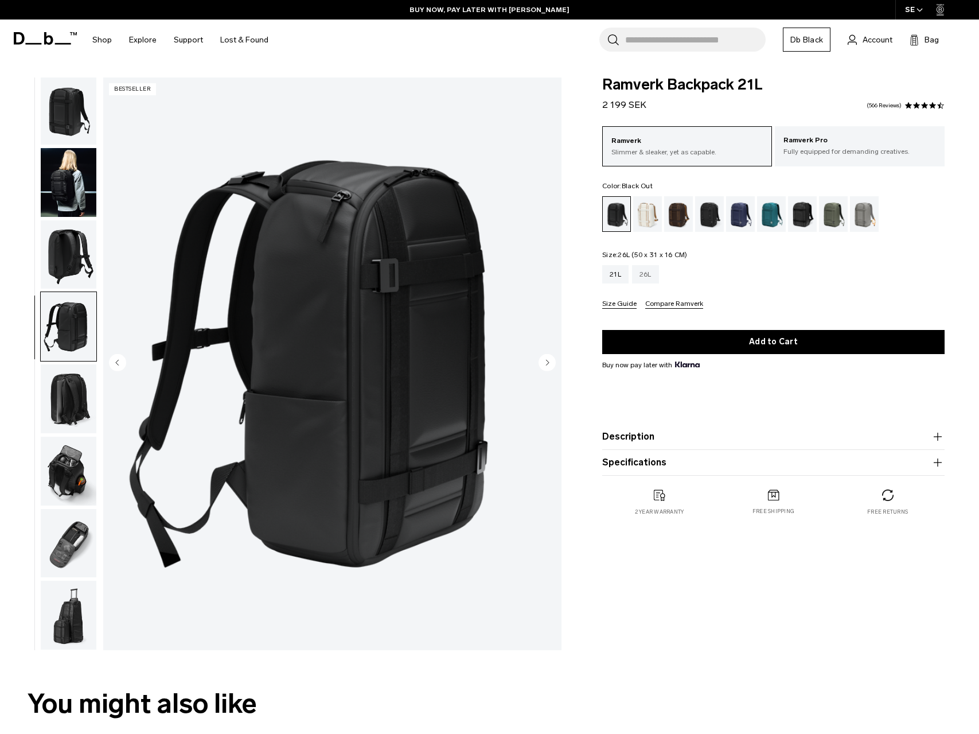
click at [642, 278] on div "26L" at bounding box center [645, 274] width 27 height 18
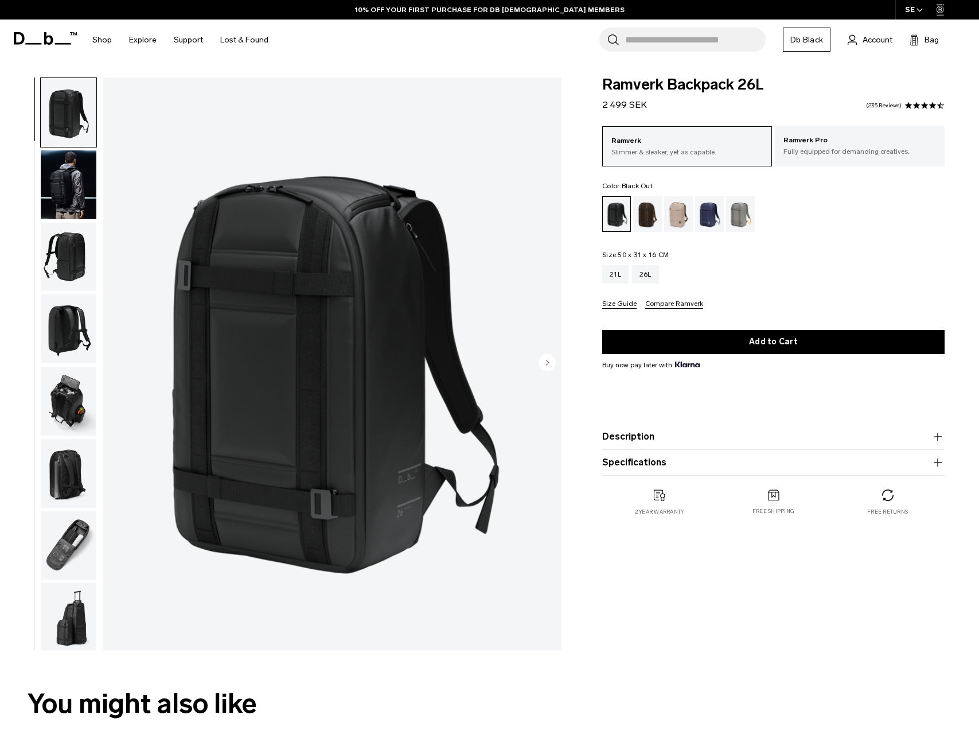
click at [65, 192] on img "button" at bounding box center [69, 184] width 56 height 69
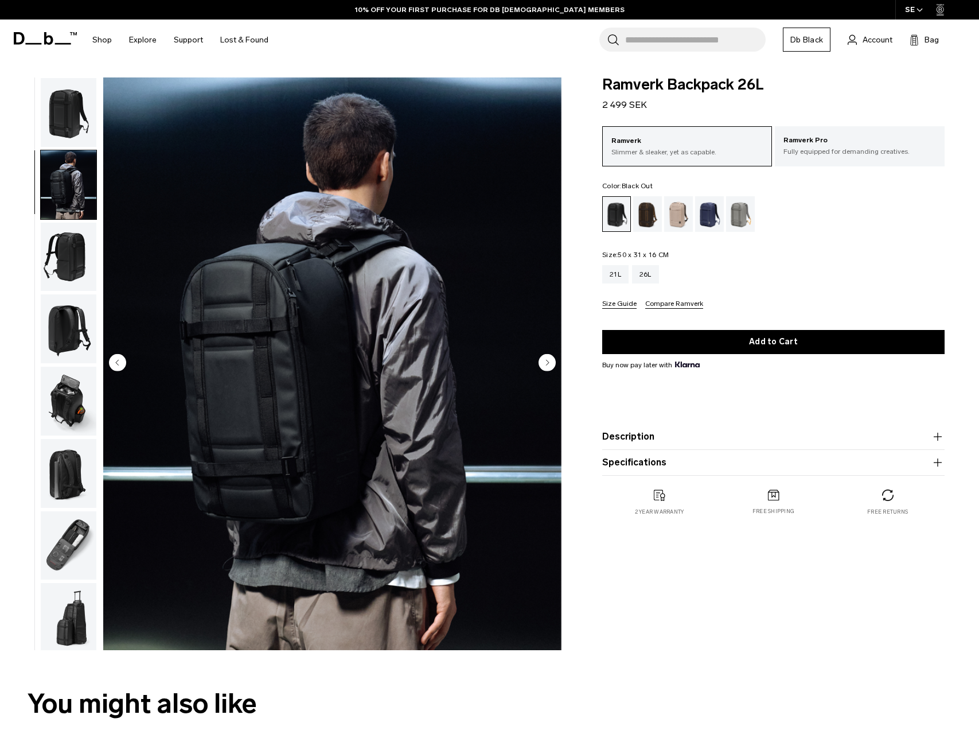
scroll to position [2, 0]
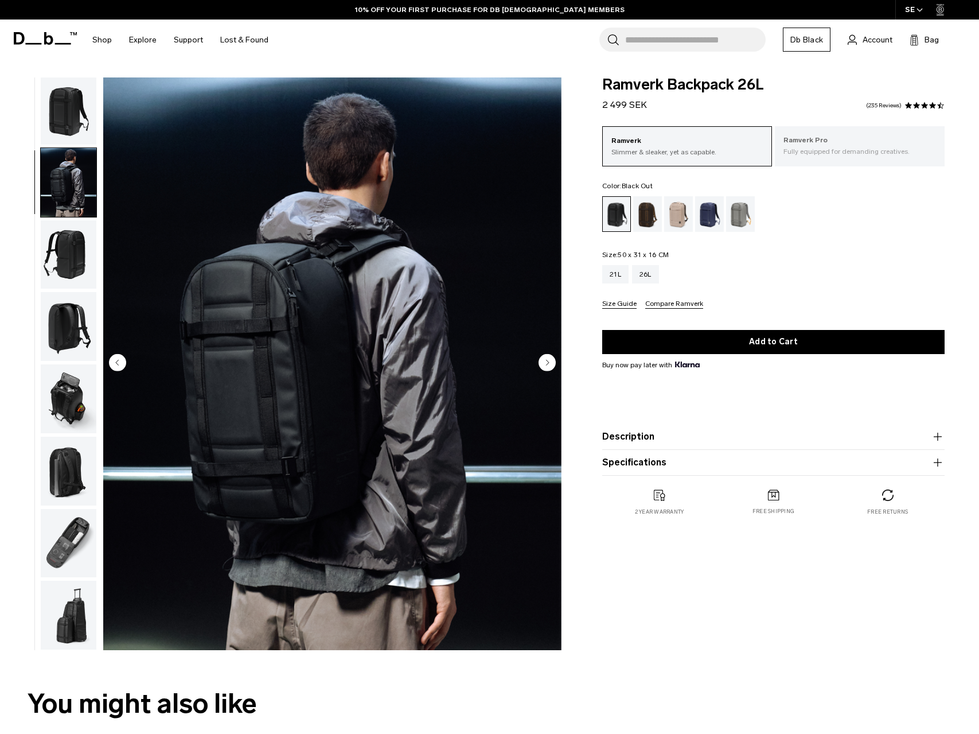
click at [827, 143] on p "Ramverk Pro" at bounding box center [860, 140] width 153 height 11
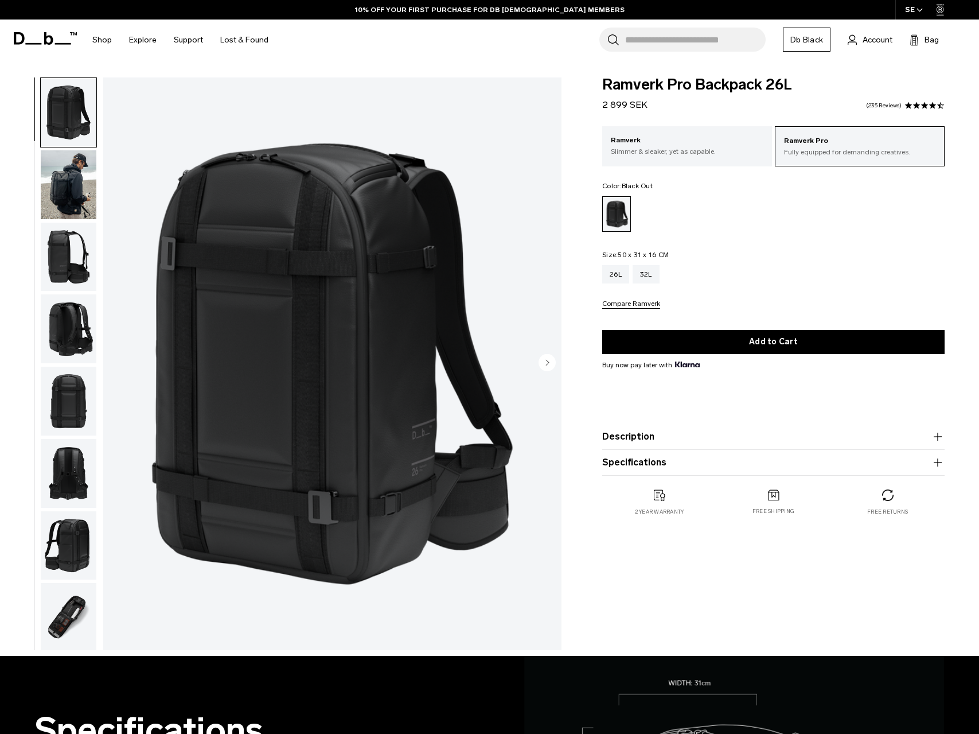
click at [707, 145] on p "Ramverk" at bounding box center [687, 140] width 153 height 11
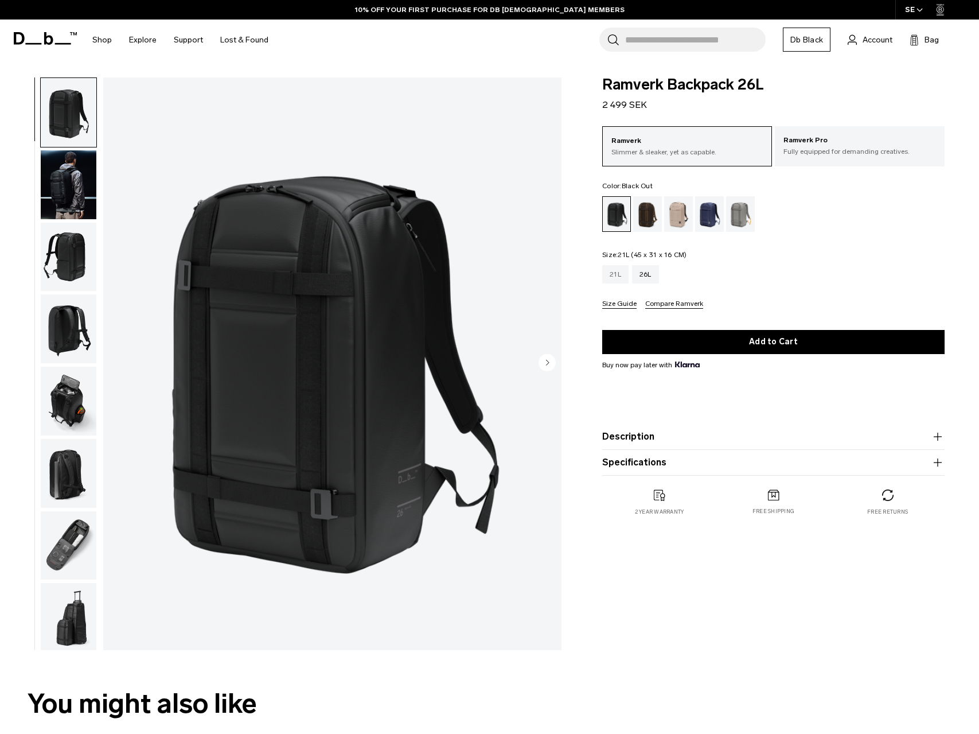
click at [613, 274] on div "21L" at bounding box center [615, 274] width 26 height 18
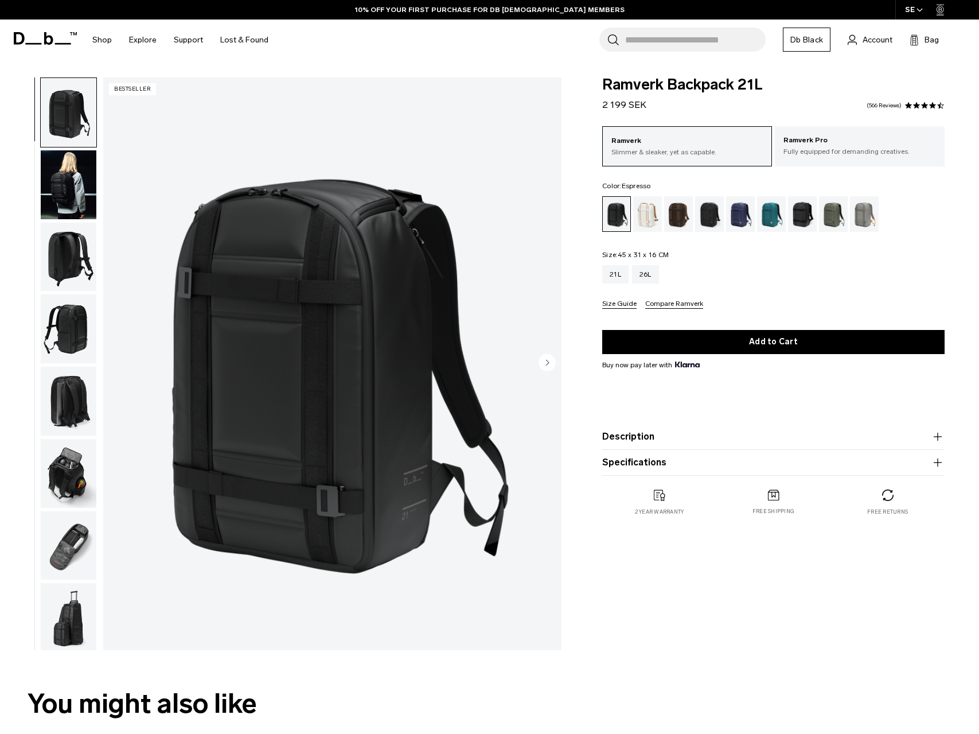
click at [685, 213] on div "Espresso" at bounding box center [678, 214] width 29 height 36
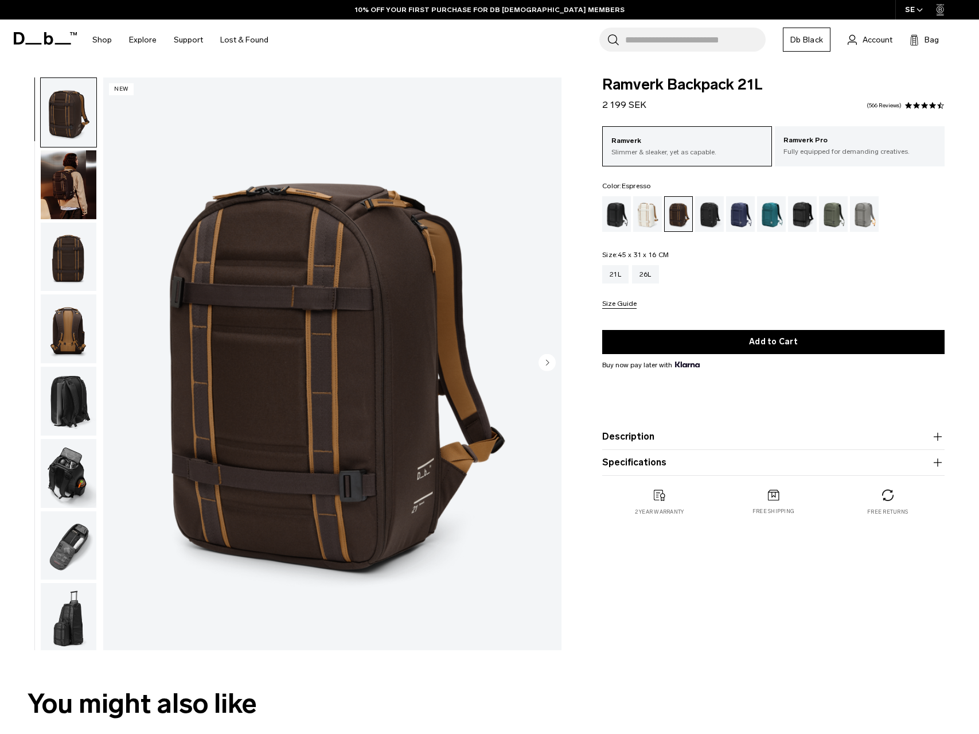
click at [708, 220] on div "Charcoal Grey" at bounding box center [709, 214] width 29 height 36
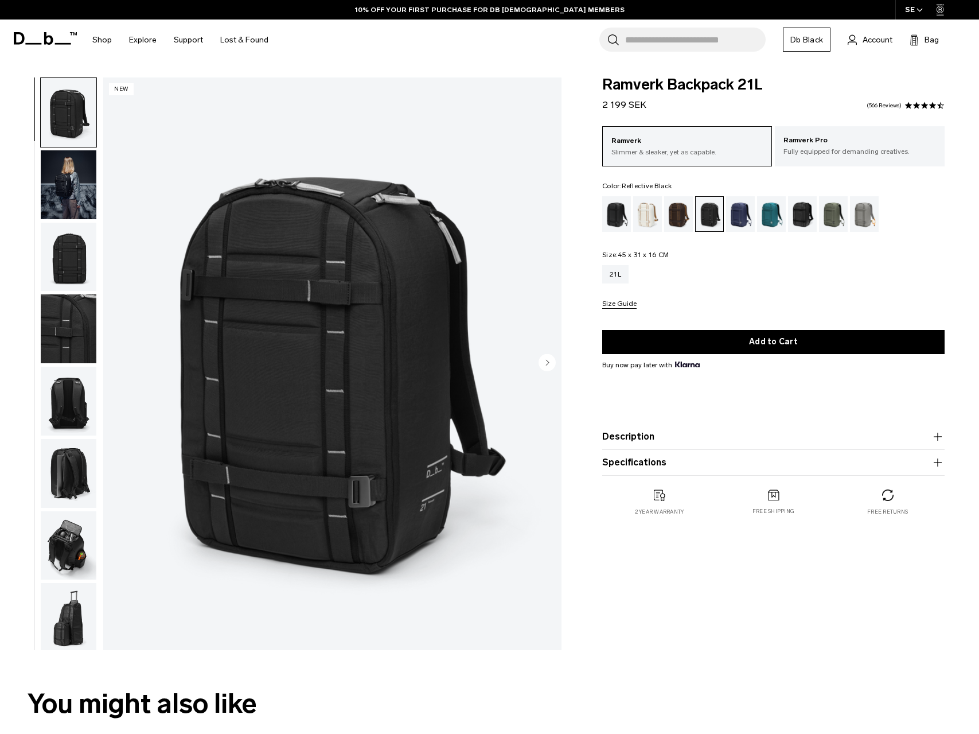
click at [805, 217] on div "Reflective Black" at bounding box center [802, 214] width 29 height 36
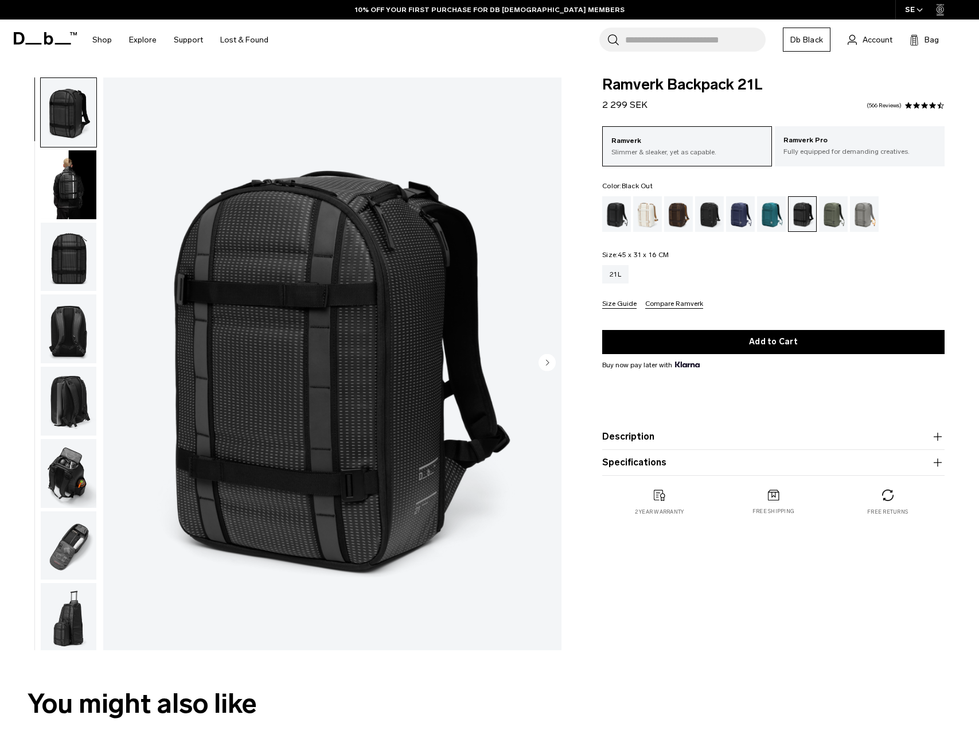
click at [613, 213] on div "Black Out" at bounding box center [616, 214] width 29 height 36
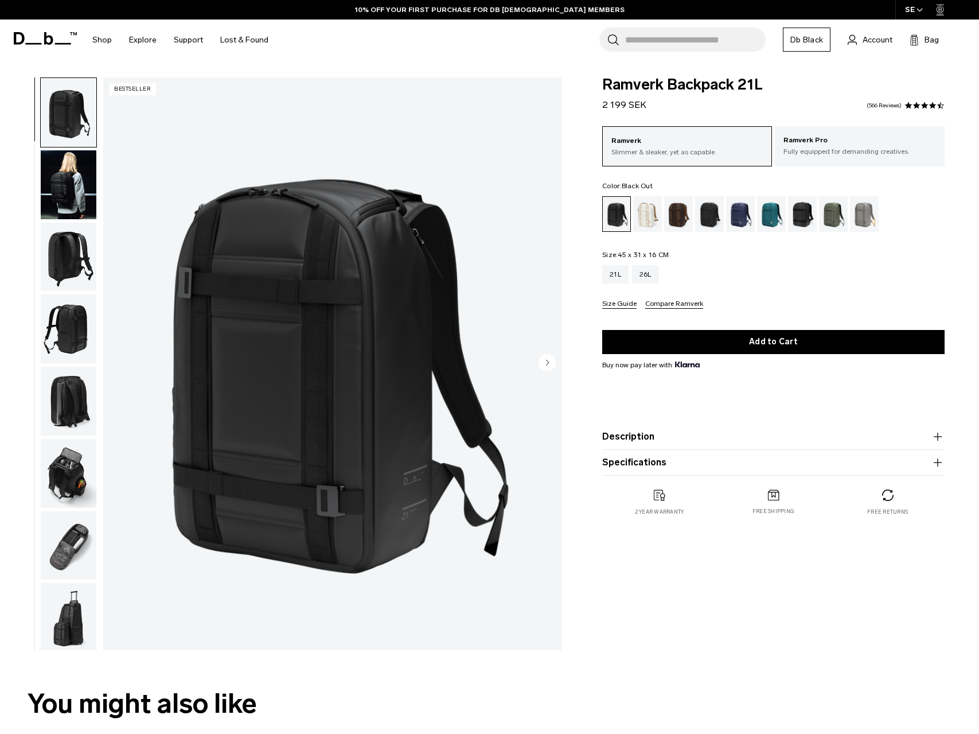
click at [67, 185] on img "button" at bounding box center [69, 184] width 56 height 69
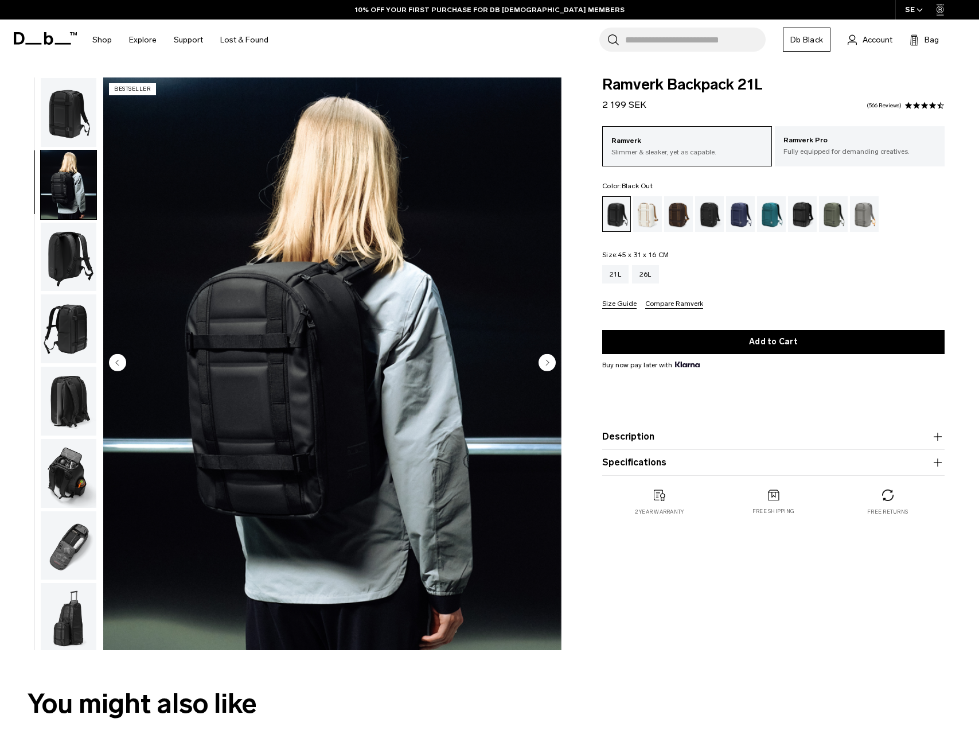
scroll to position [2, 0]
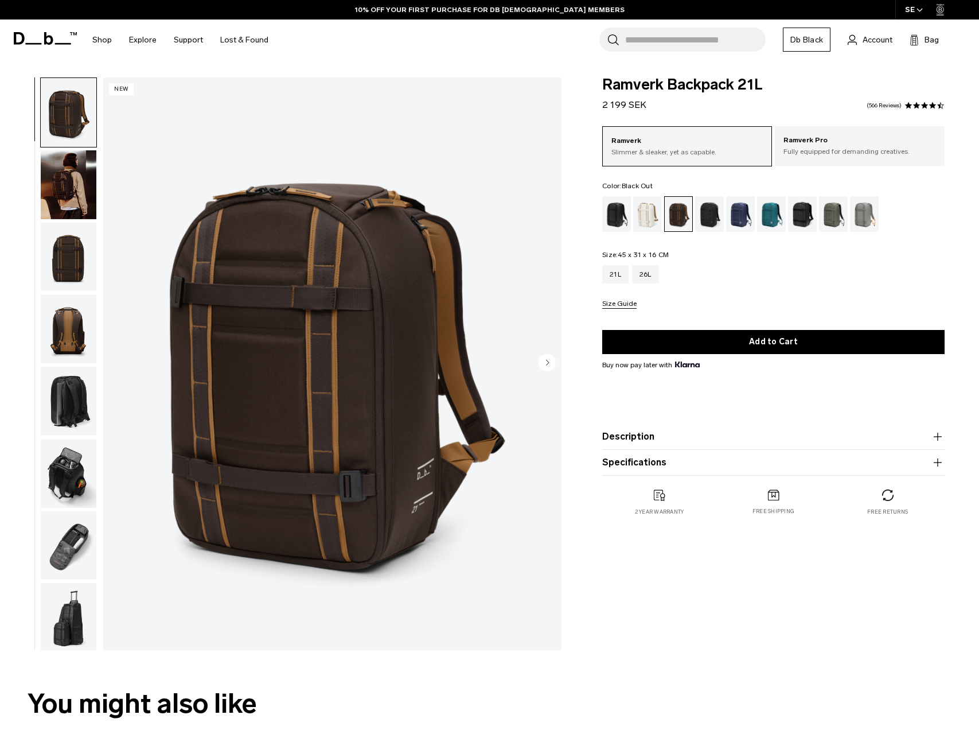
click at [620, 219] on div "Black Out" at bounding box center [616, 214] width 29 height 36
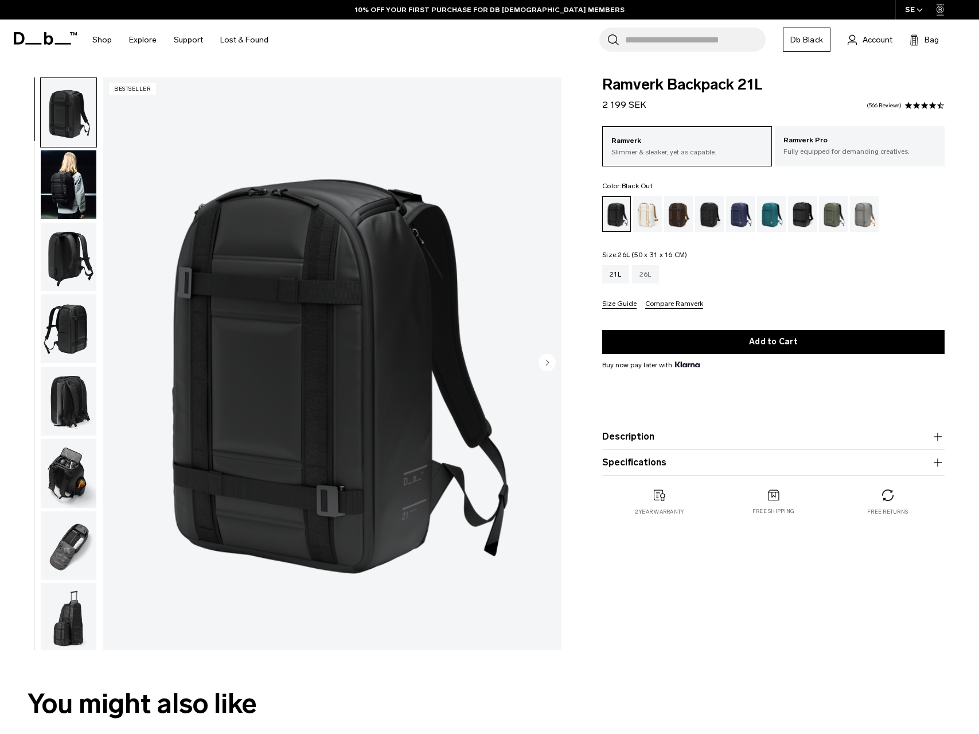
click at [653, 274] on div "26L" at bounding box center [645, 274] width 27 height 18
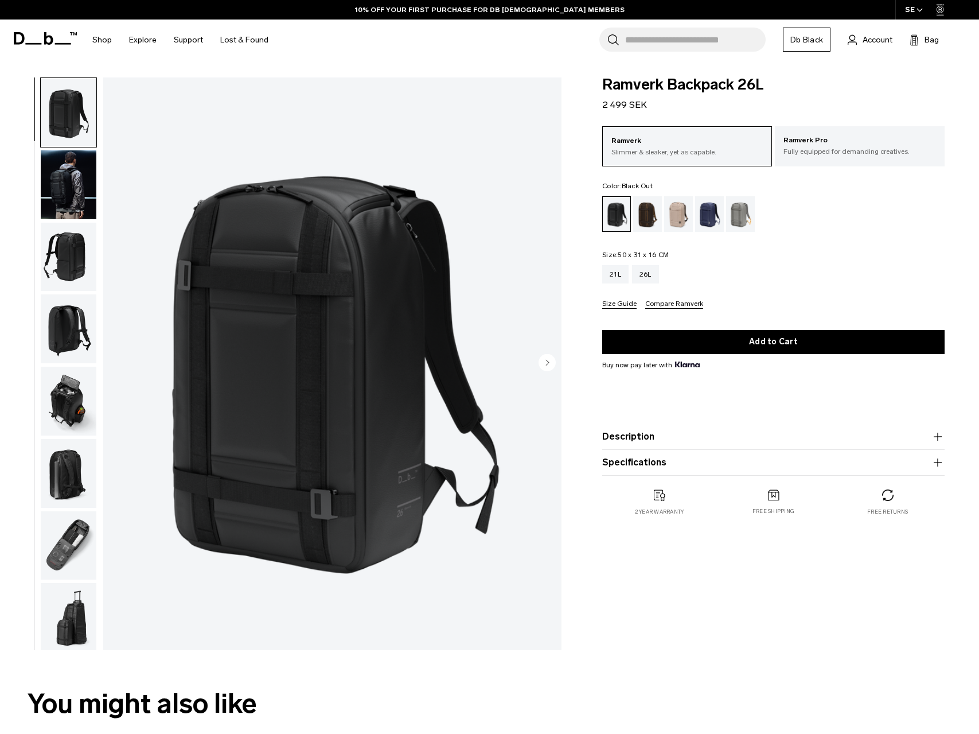
click at [60, 188] on img "button" at bounding box center [69, 184] width 56 height 69
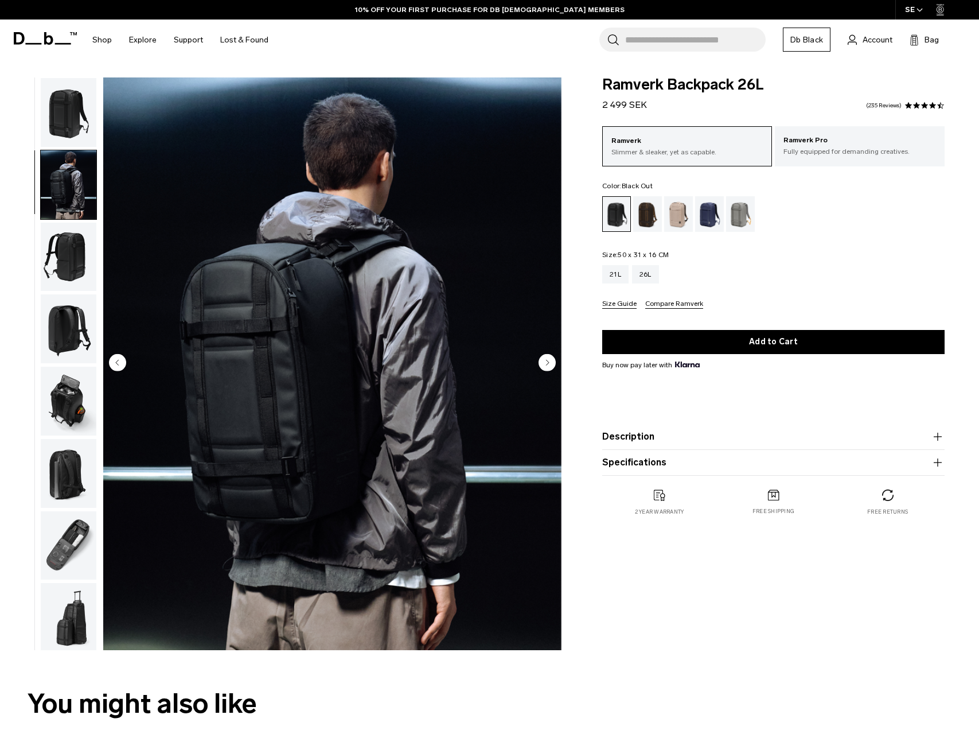
scroll to position [2, 0]
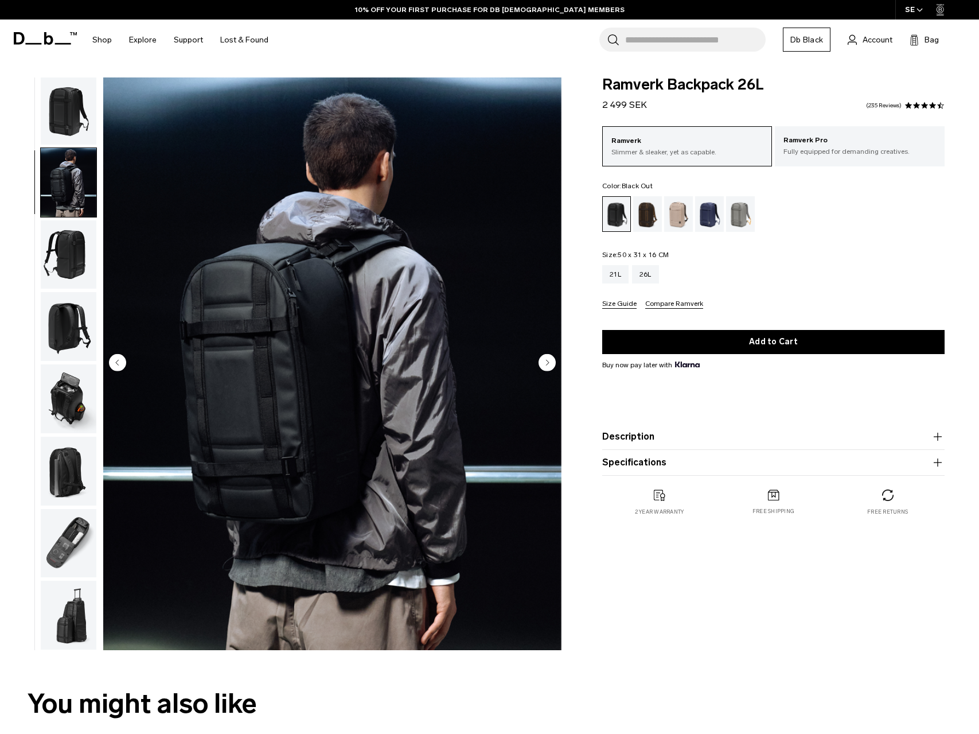
click at [71, 254] on img "button" at bounding box center [69, 254] width 56 height 69
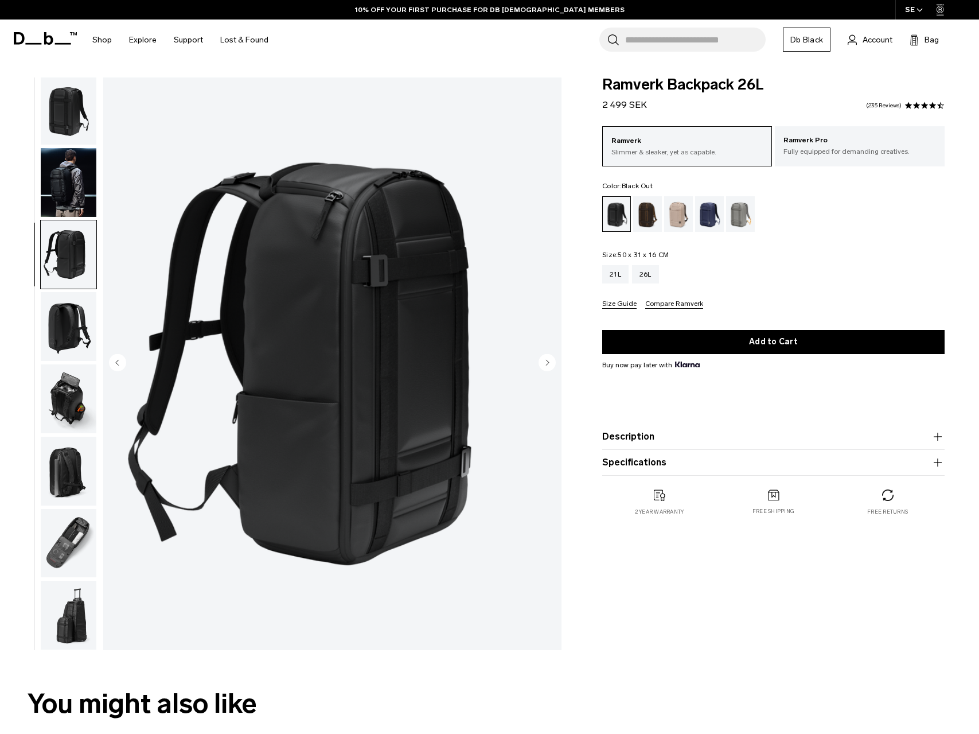
click at [80, 314] on img "button" at bounding box center [69, 326] width 56 height 69
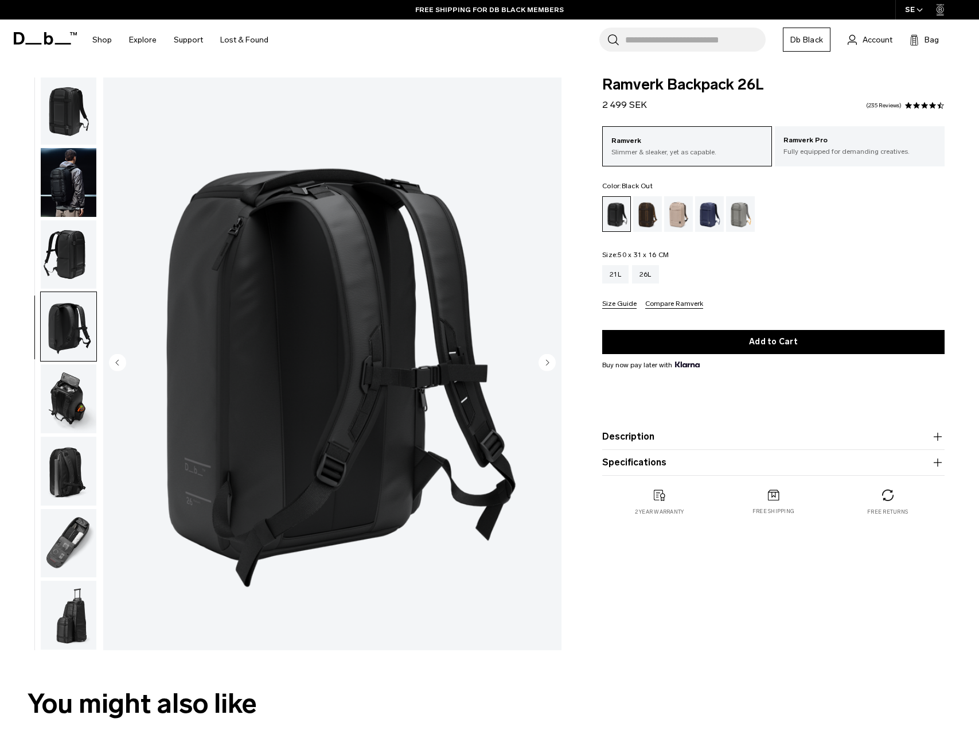
click at [77, 408] on img "button" at bounding box center [69, 398] width 56 height 69
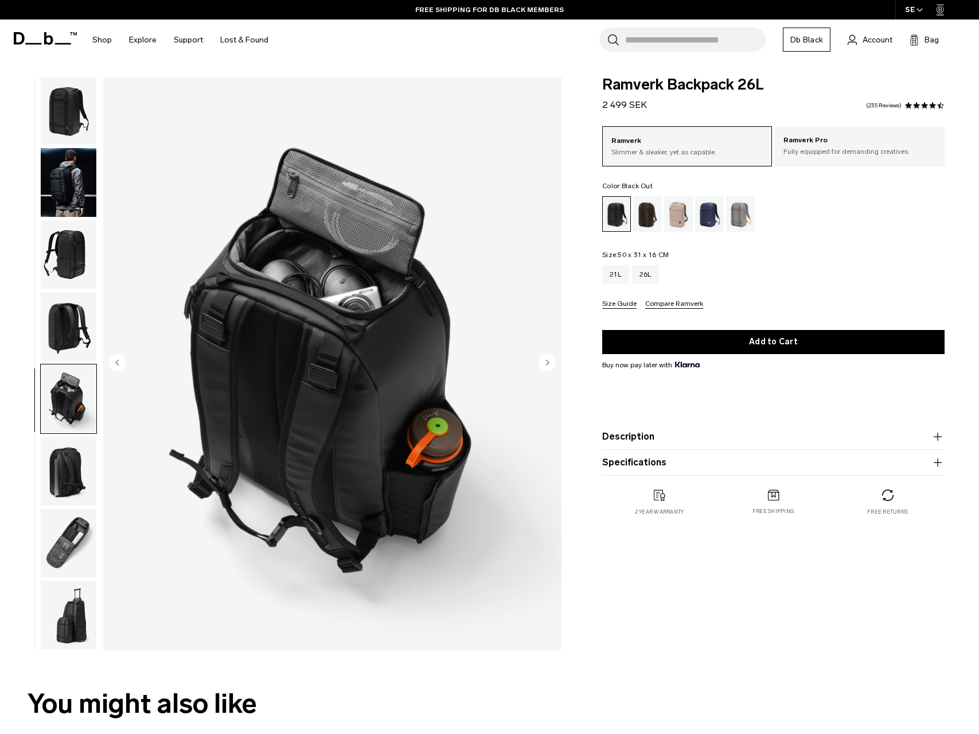
click at [80, 468] on img "button" at bounding box center [69, 471] width 56 height 69
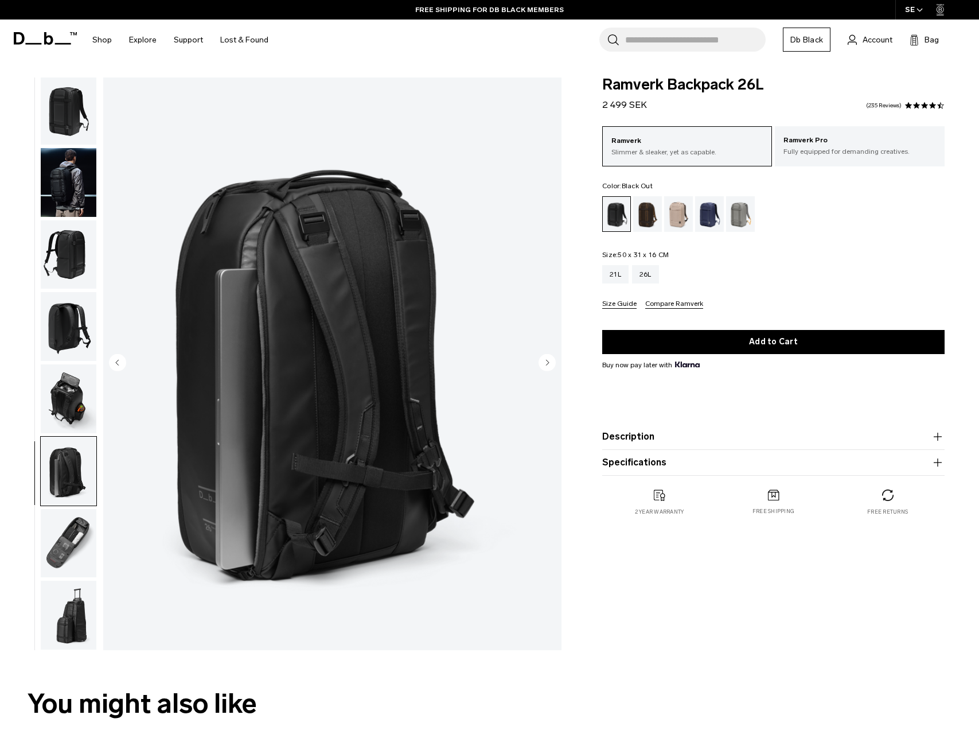
click at [81, 551] on img "button" at bounding box center [69, 543] width 56 height 69
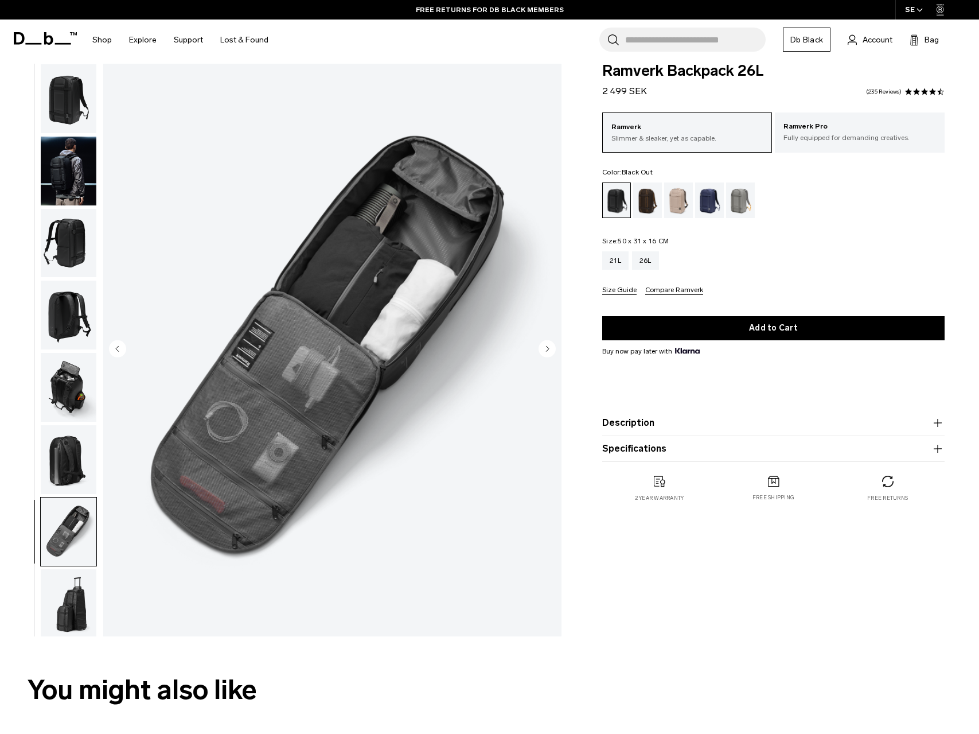
scroll to position [15, 0]
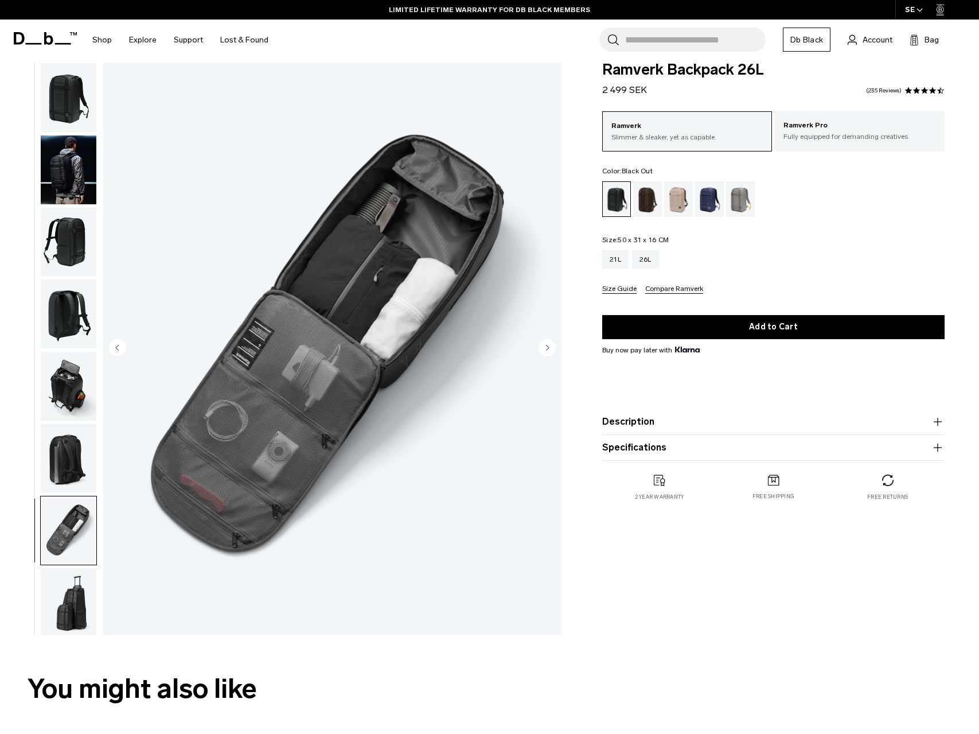
click at [72, 607] on img "button" at bounding box center [69, 602] width 56 height 69
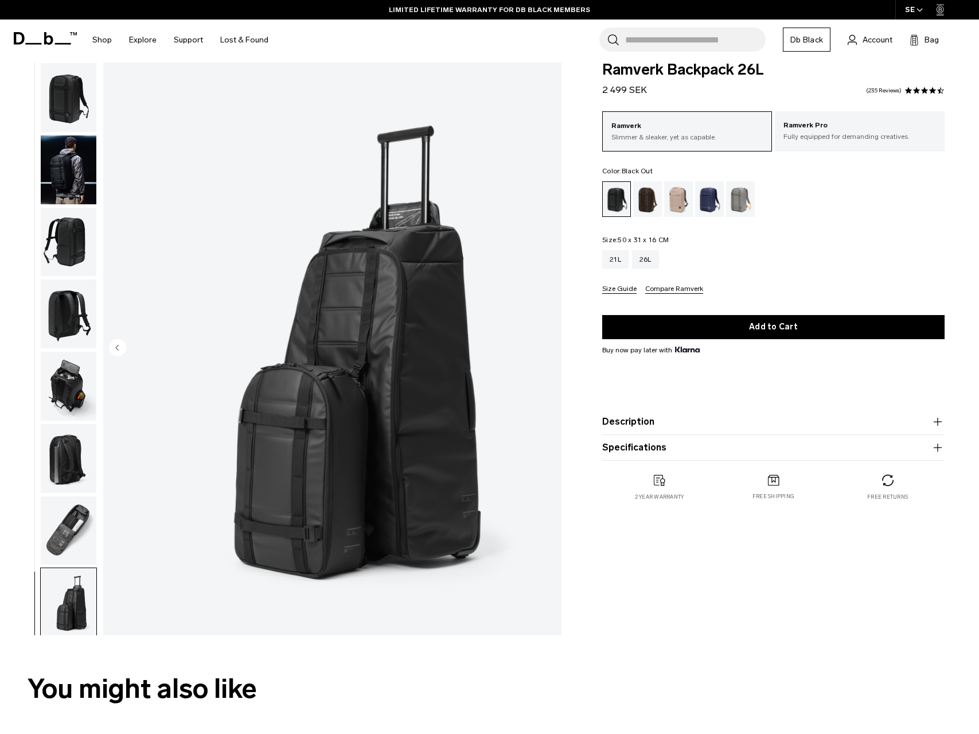
scroll to position [2, 0]
click at [72, 540] on img "button" at bounding box center [69, 528] width 56 height 69
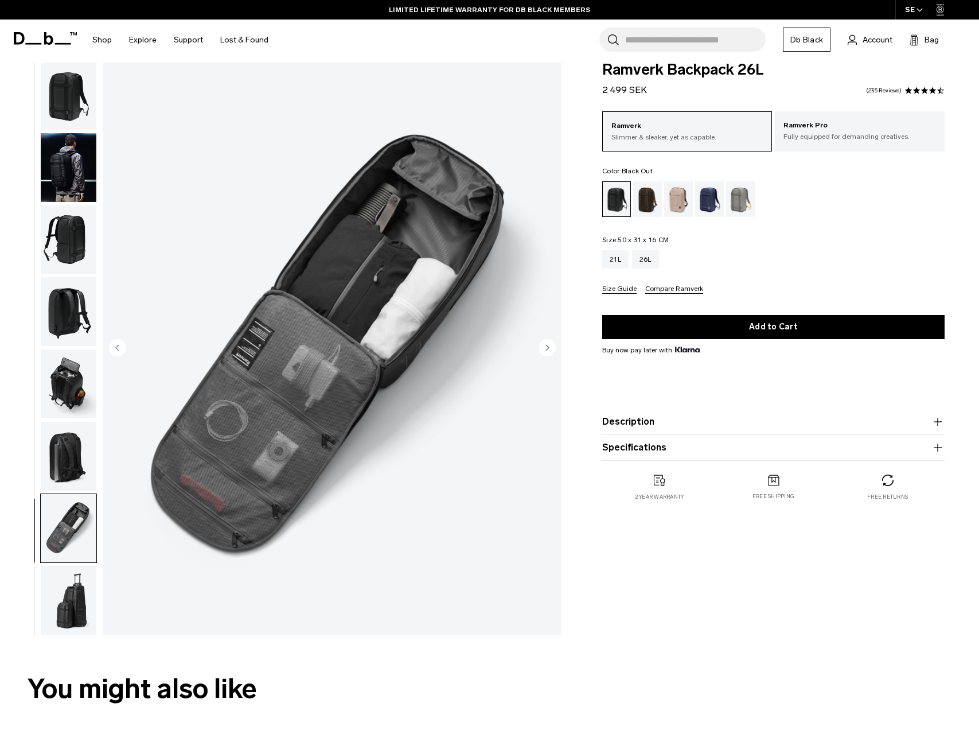
click at [75, 435] on img "button" at bounding box center [69, 456] width 56 height 69
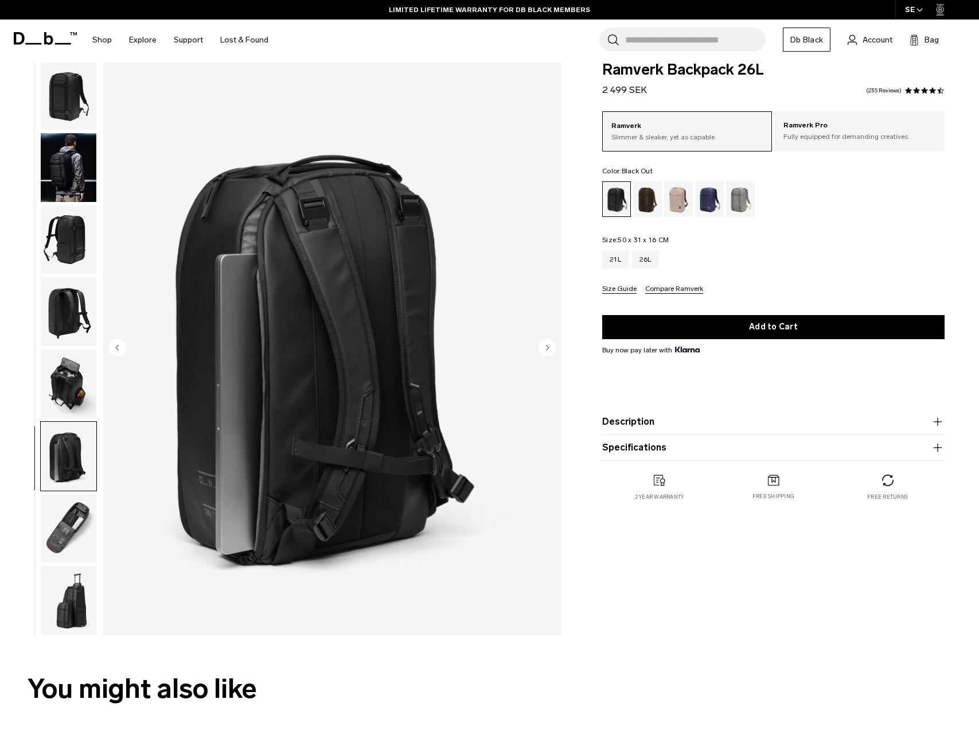
click at [70, 381] on img "button" at bounding box center [69, 383] width 56 height 69
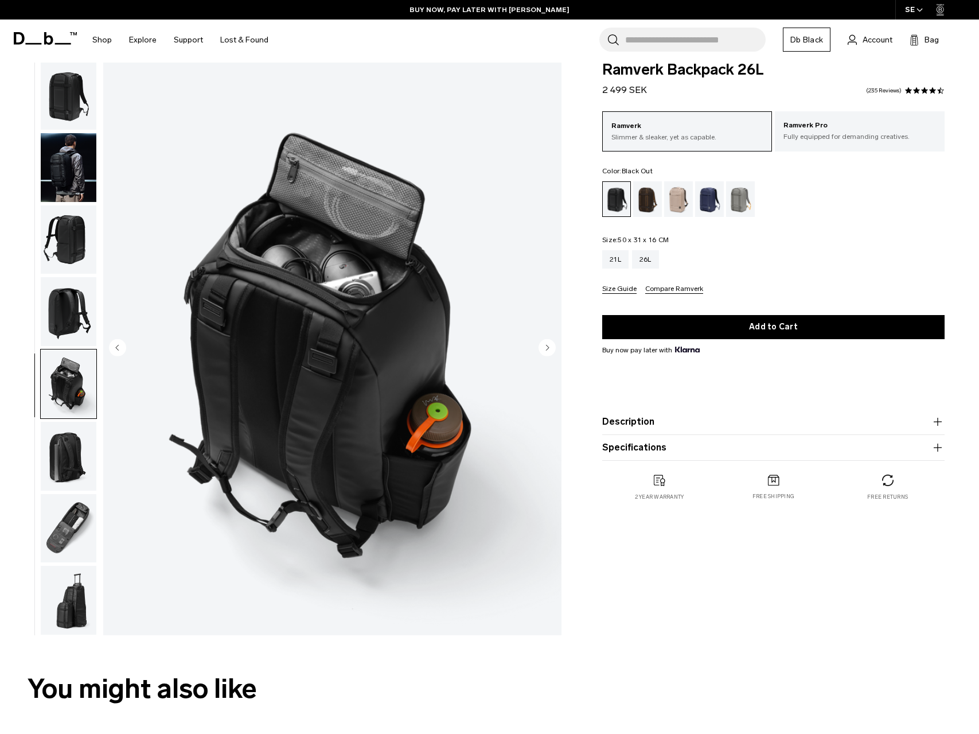
click at [71, 321] on img "button" at bounding box center [69, 311] width 56 height 69
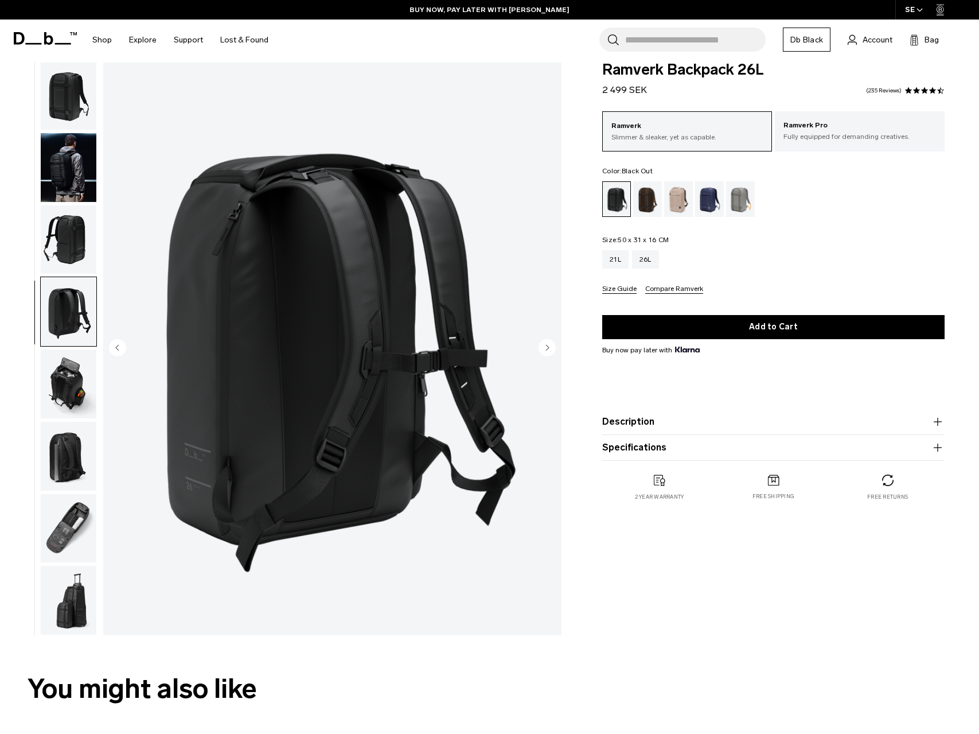
click at [67, 245] on img "button" at bounding box center [69, 239] width 56 height 69
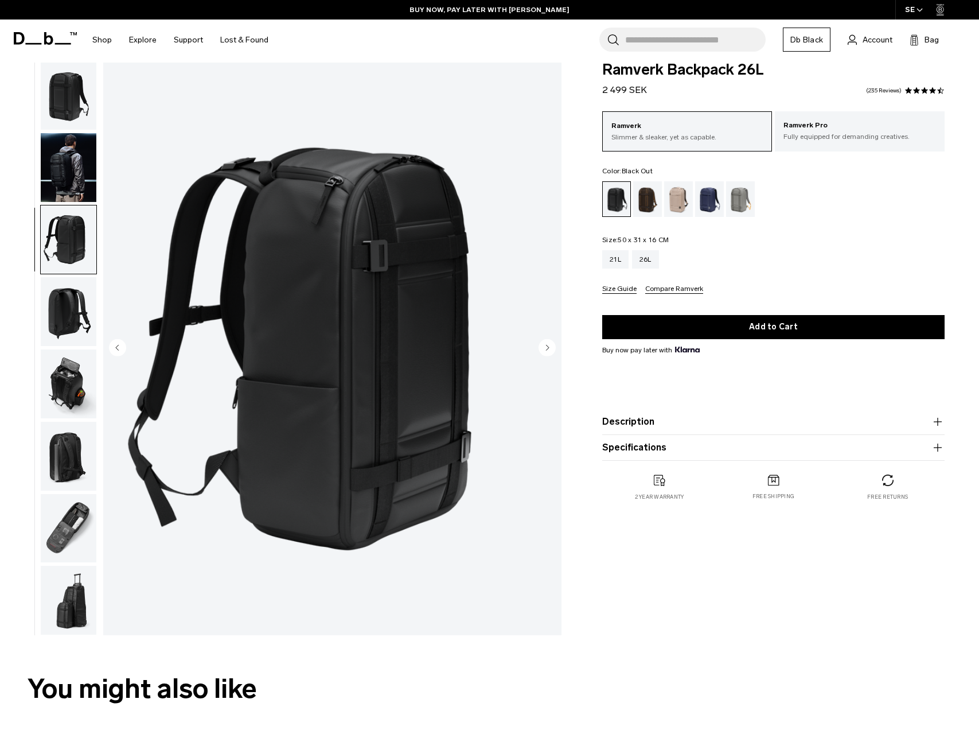
click at [63, 172] on img "button" at bounding box center [69, 167] width 56 height 69
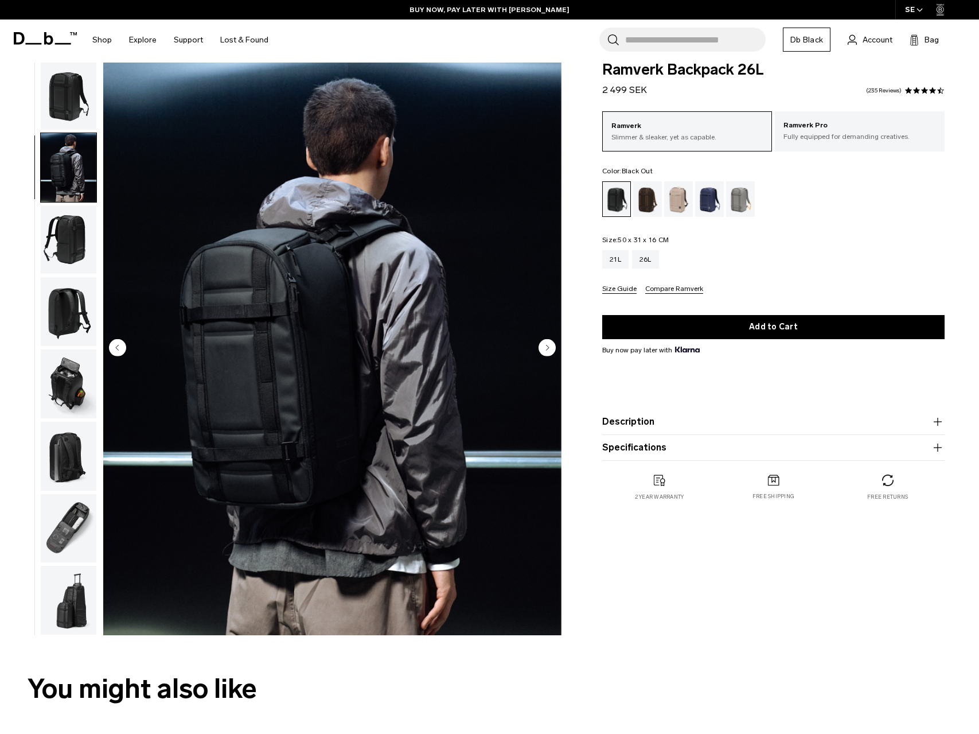
click at [69, 112] on img "button" at bounding box center [69, 95] width 56 height 69
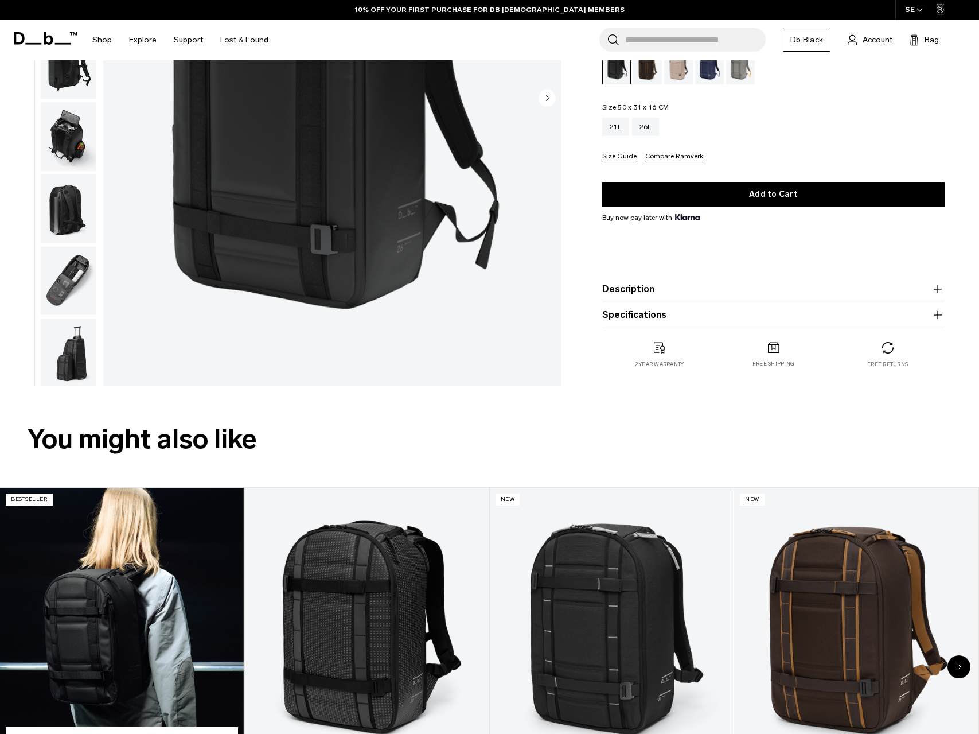
scroll to position [0, 0]
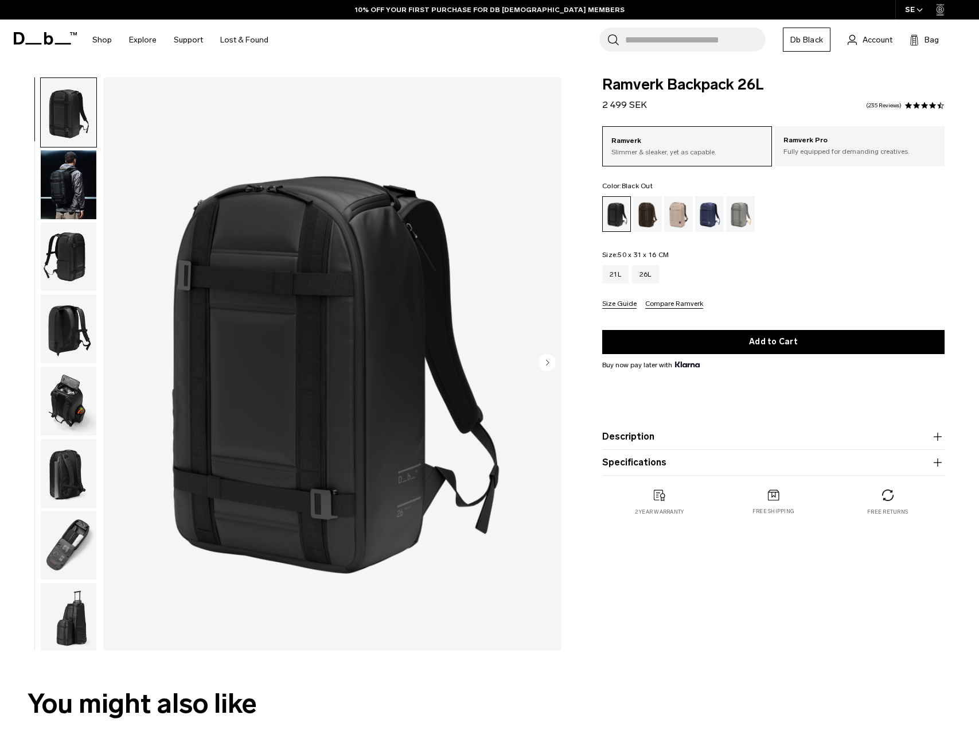
click at [66, 182] on img "button" at bounding box center [69, 184] width 56 height 69
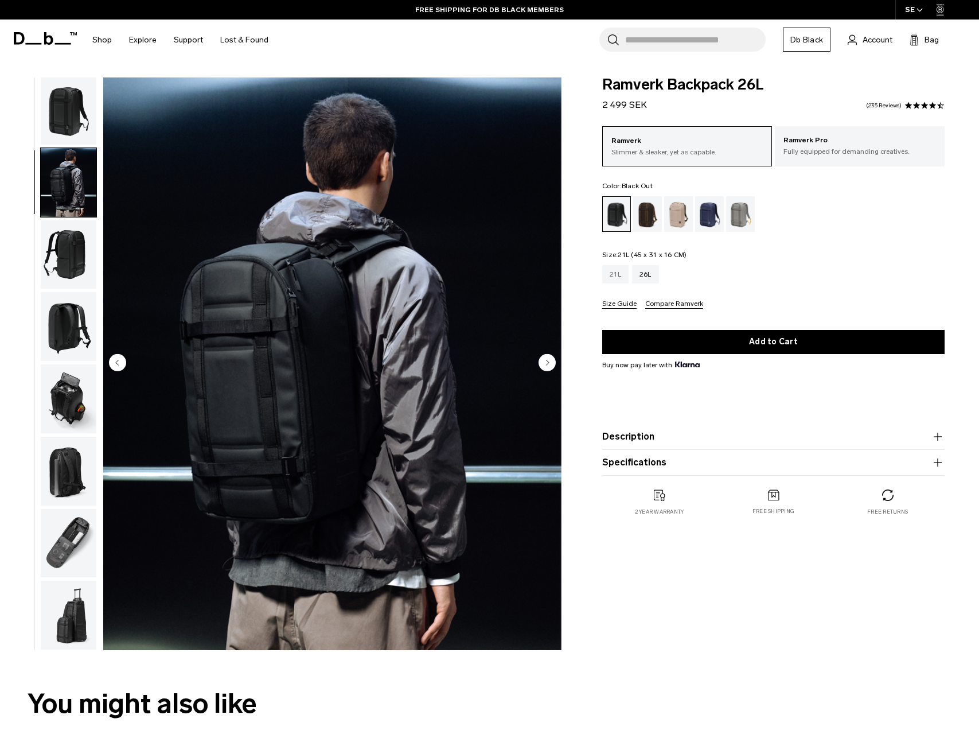
click at [614, 272] on div "21L" at bounding box center [615, 274] width 26 height 18
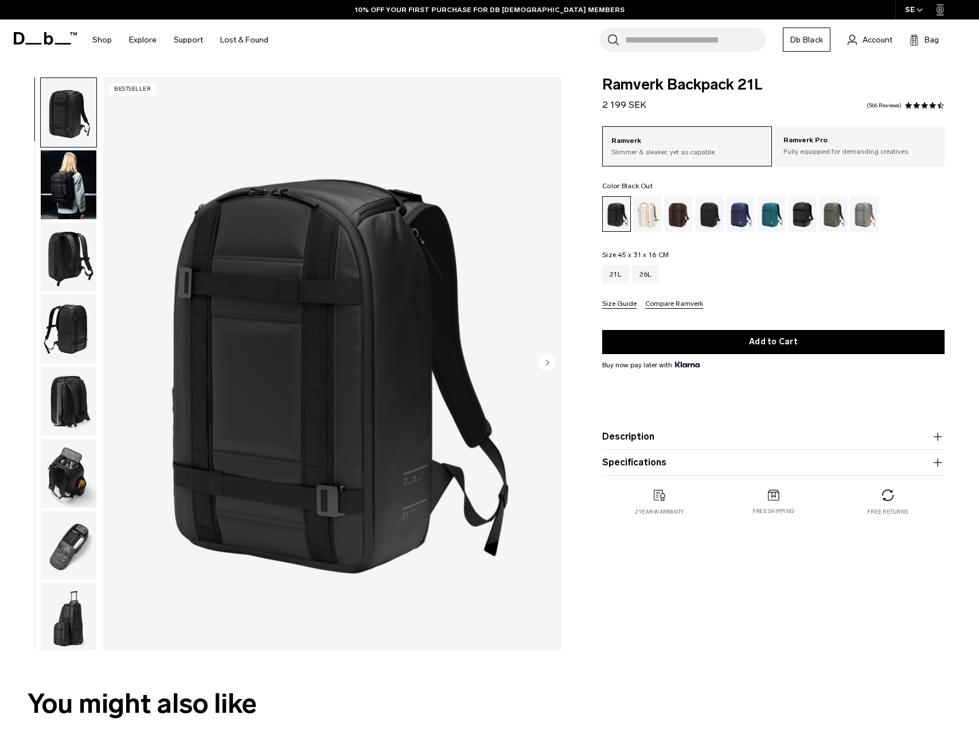
click at [72, 181] on img "button" at bounding box center [69, 184] width 56 height 69
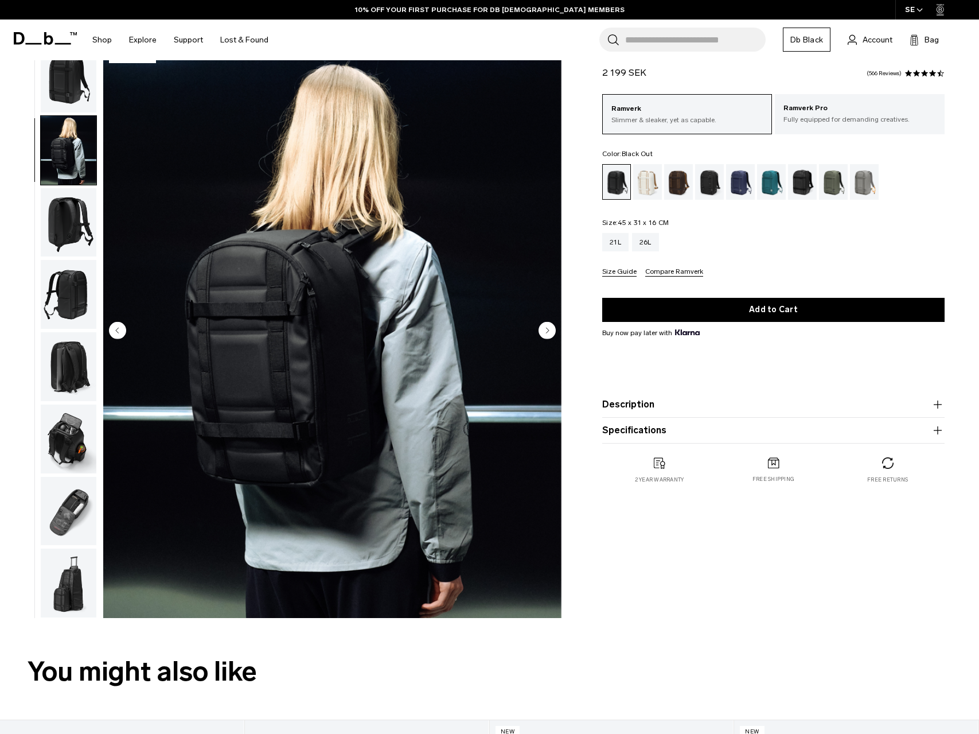
scroll to position [33, 0]
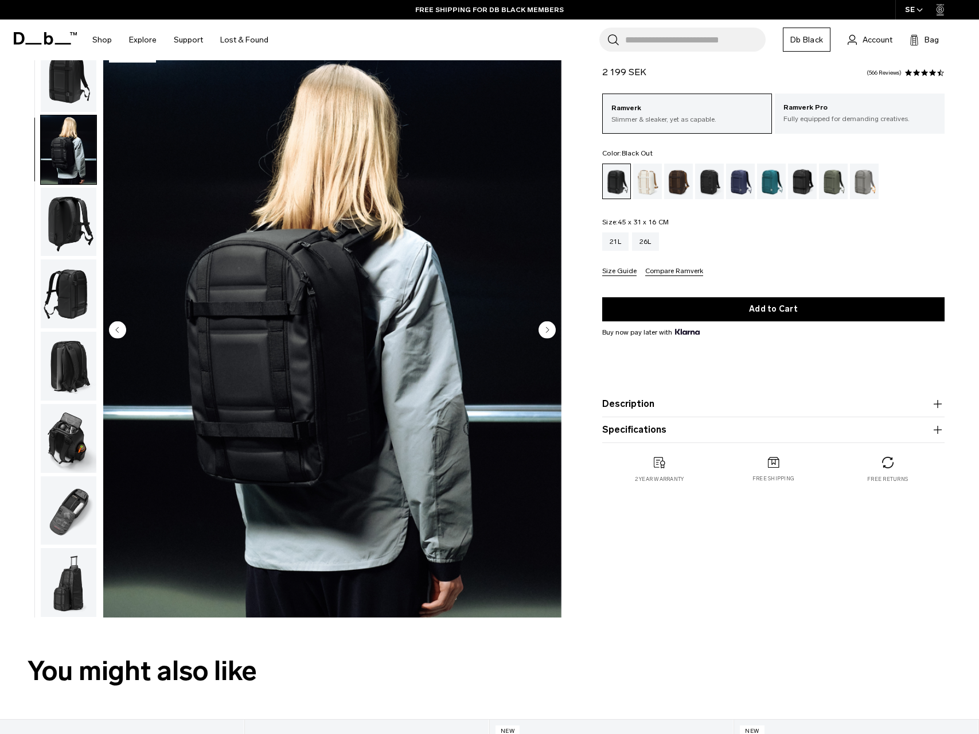
click at [685, 404] on button "Description" at bounding box center [773, 404] width 342 height 14
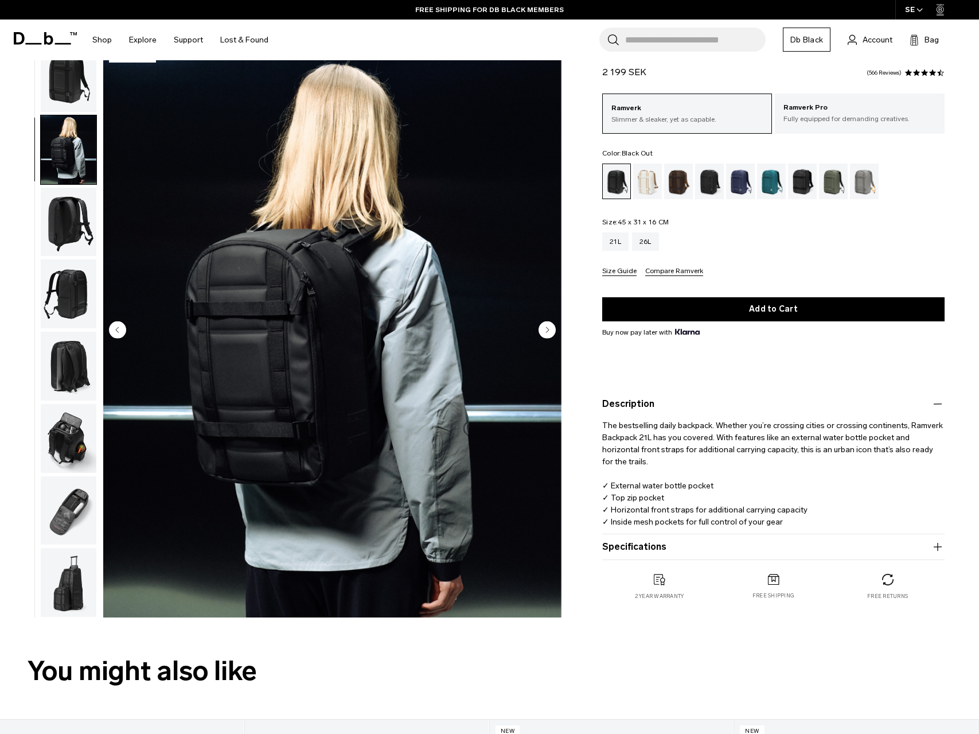
click at [650, 547] on button "Specifications" at bounding box center [773, 547] width 342 height 14
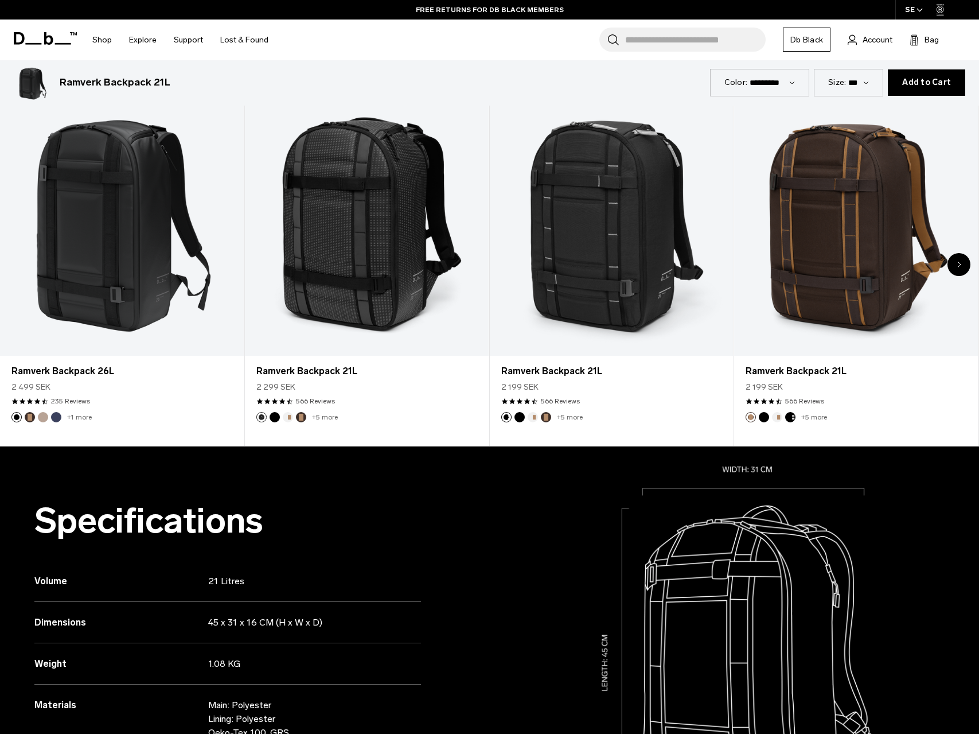
scroll to position [0, 0]
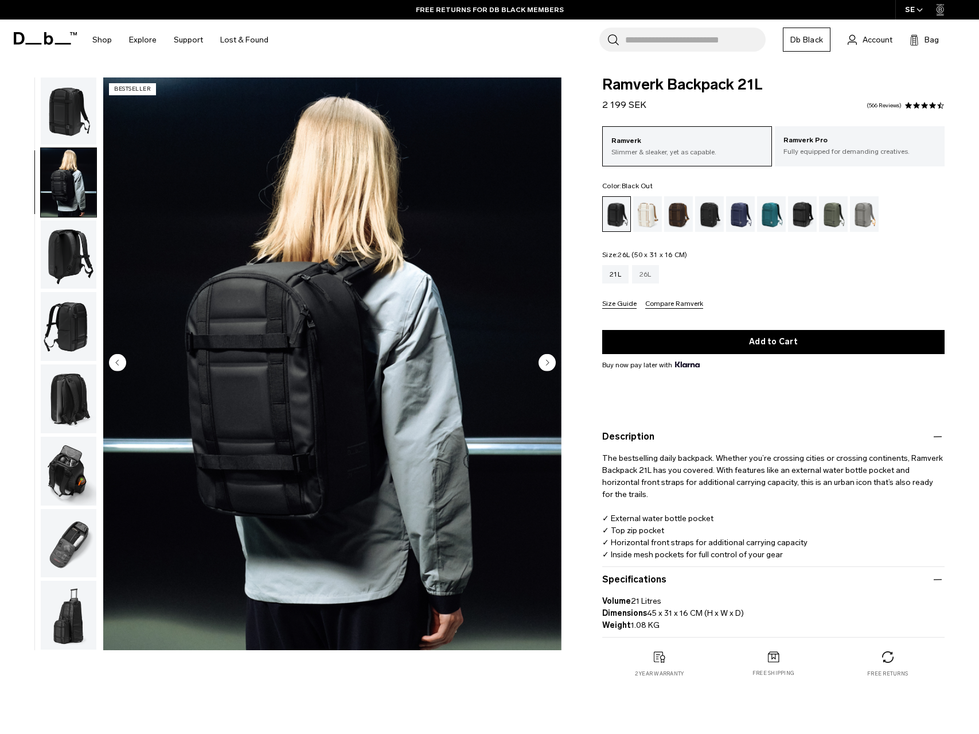
click at [641, 279] on div "26L" at bounding box center [645, 274] width 27 height 18
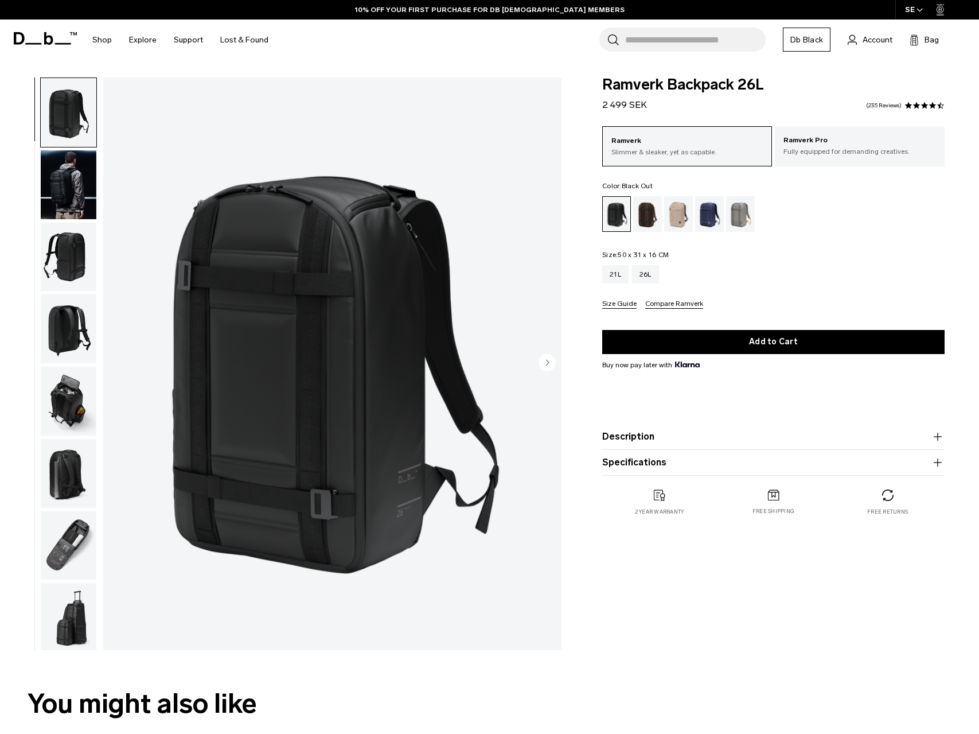
click at [926, 105] on span at bounding box center [925, 106] width 8 height 8
click at [614, 279] on div "21L" at bounding box center [615, 274] width 26 height 18
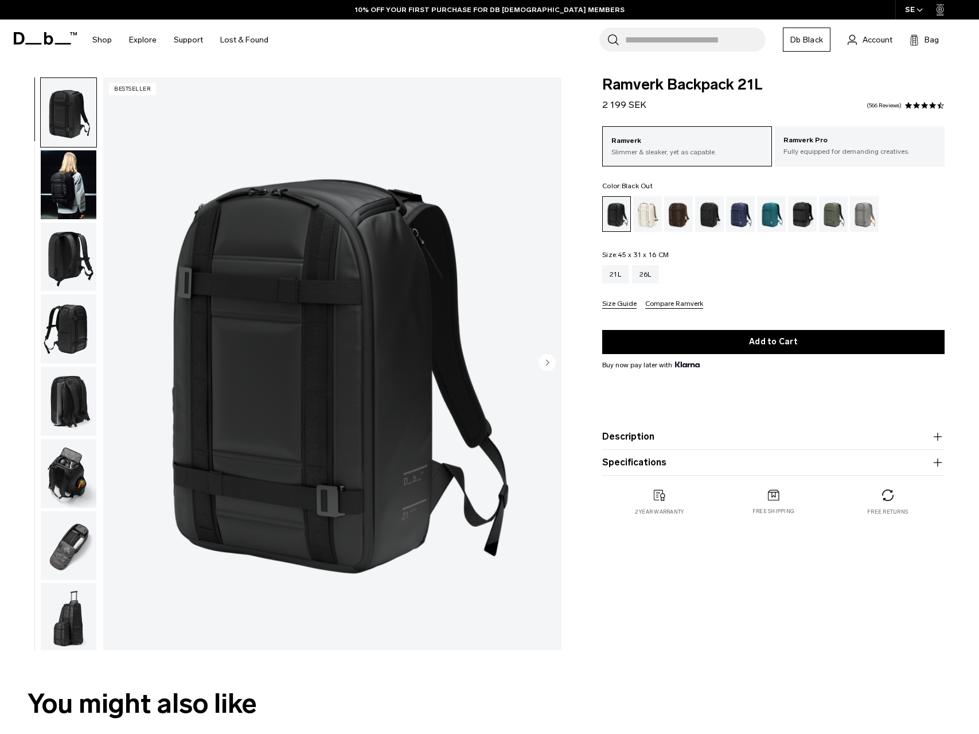
click at [920, 107] on span at bounding box center [917, 106] width 8 height 8
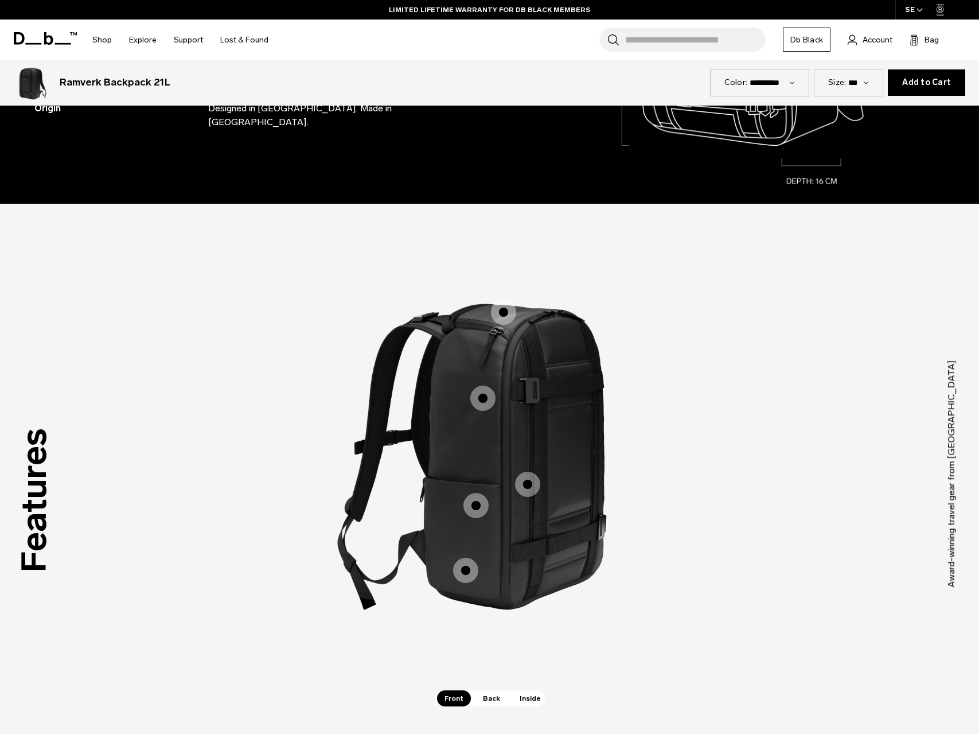
scroll to position [1384, 0]
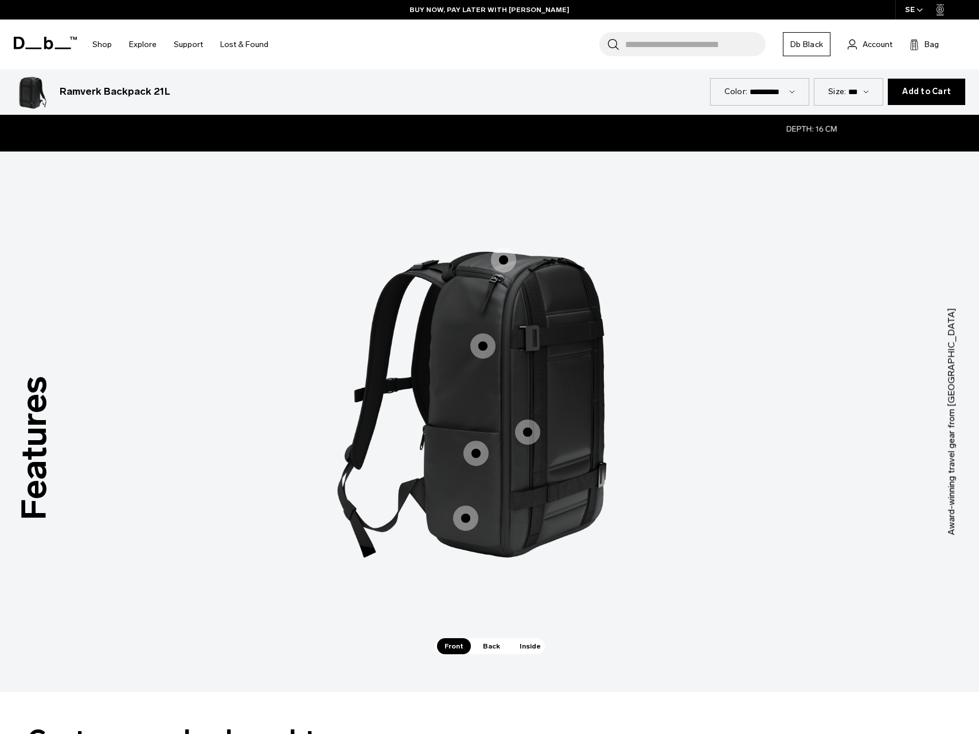
click at [489, 642] on span "Back" at bounding box center [492, 646] width 32 height 16
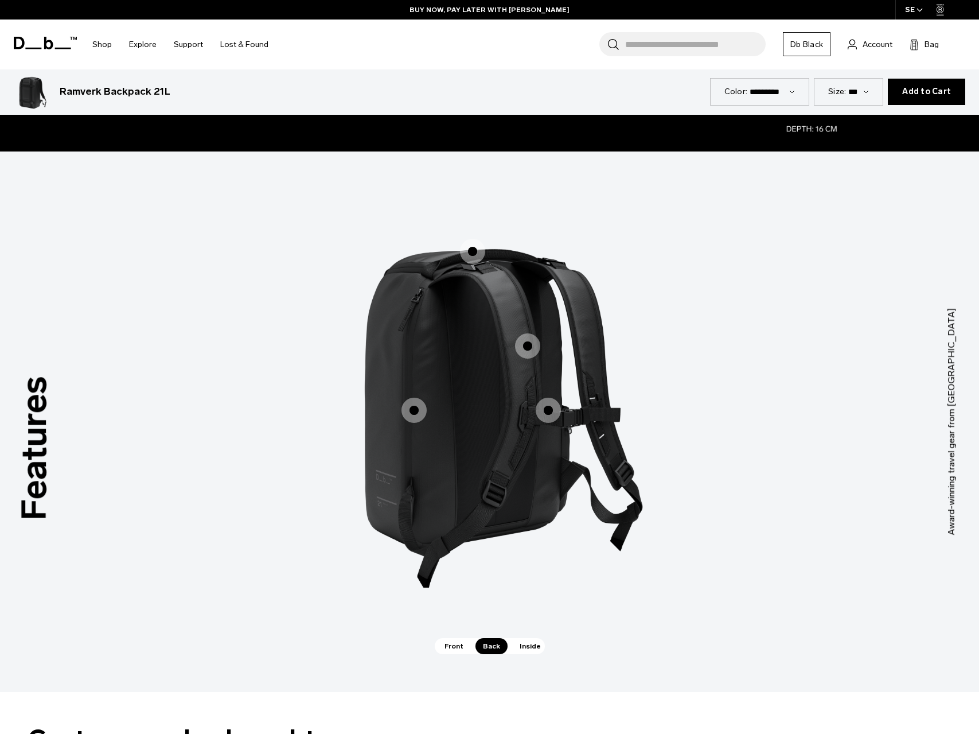
click at [414, 407] on span "2 / 3" at bounding box center [414, 410] width 25 height 25
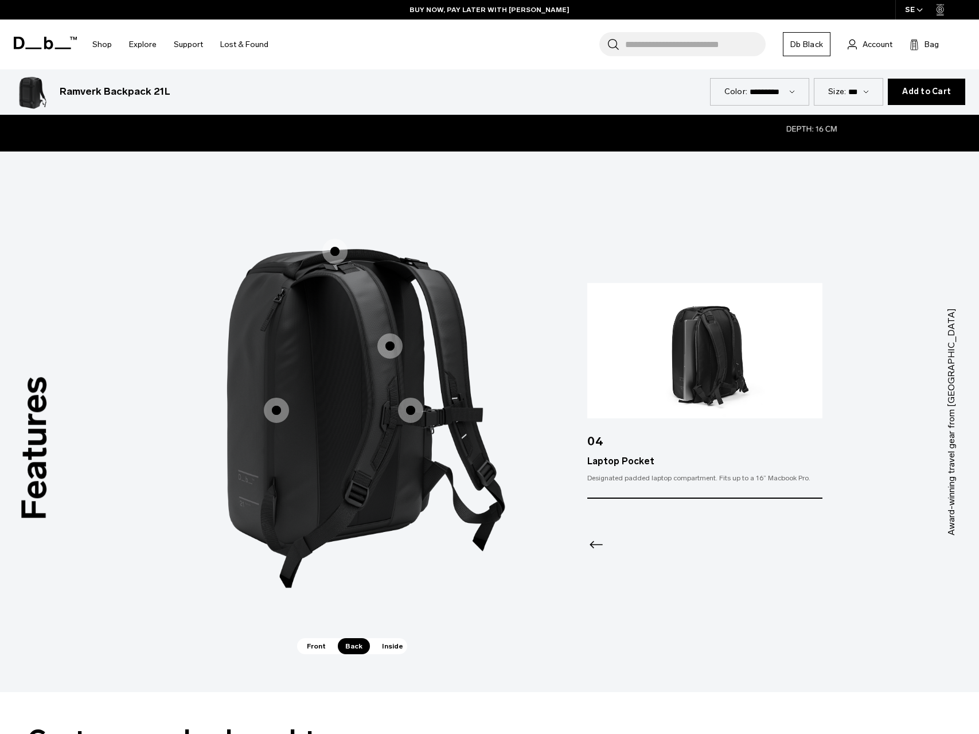
click at [279, 415] on span "2 / 3" at bounding box center [276, 410] width 25 height 25
click at [330, 256] on span "2 / 3" at bounding box center [334, 251] width 25 height 25
click at [333, 250] on span "2 / 3" at bounding box center [334, 251] width 25 height 25
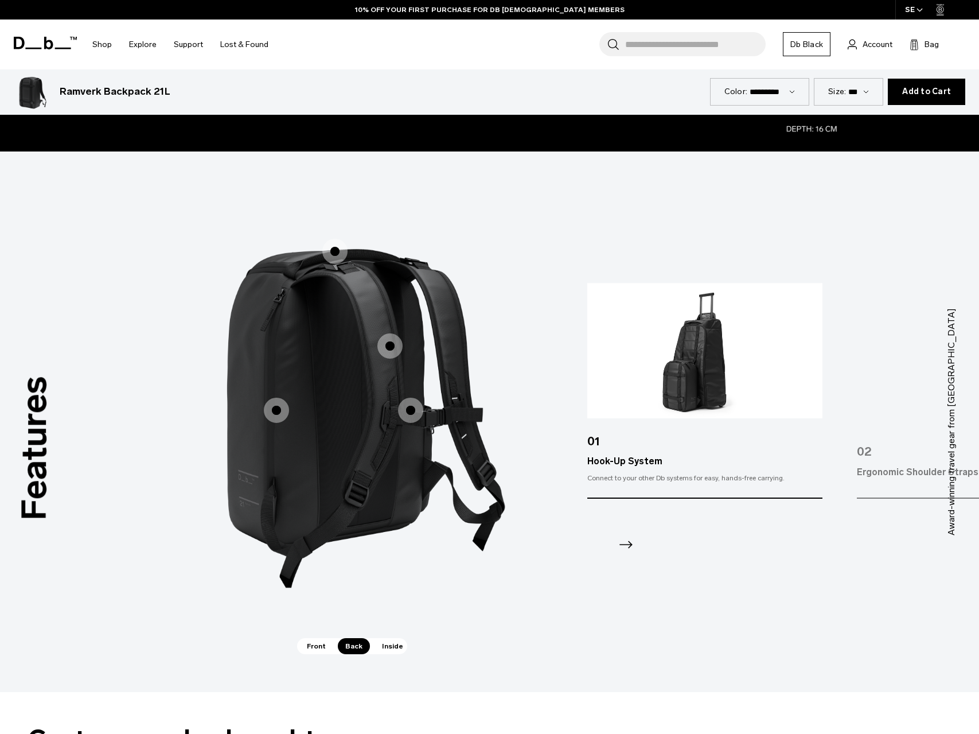
click at [389, 342] on span "2 / 3" at bounding box center [389, 345] width 25 height 25
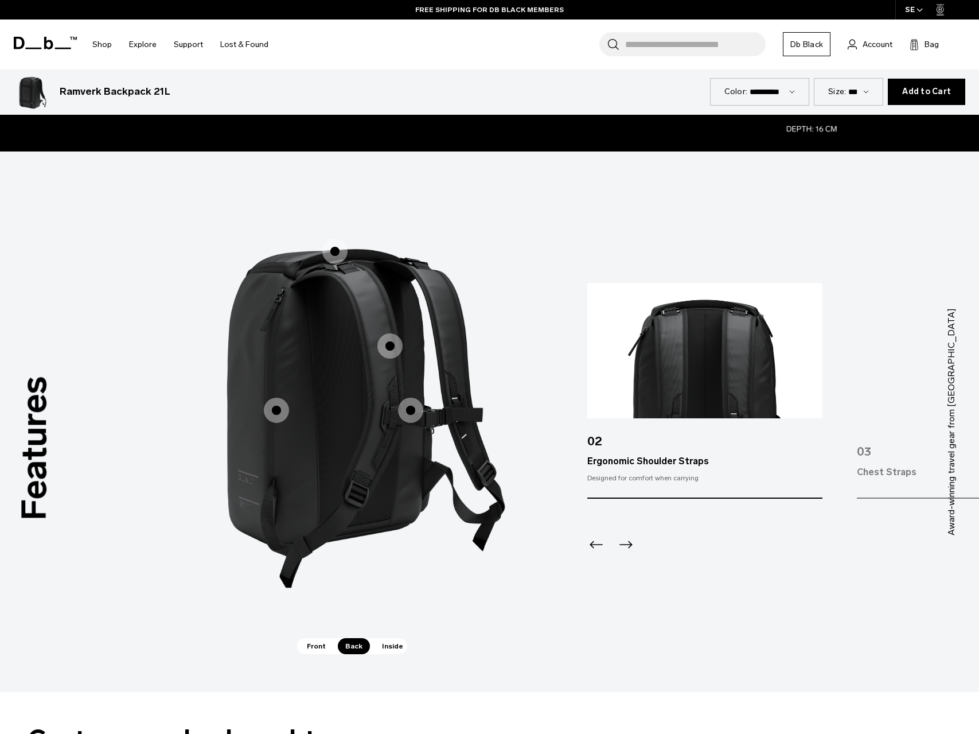
click at [414, 406] on span "2 / 3" at bounding box center [410, 410] width 25 height 25
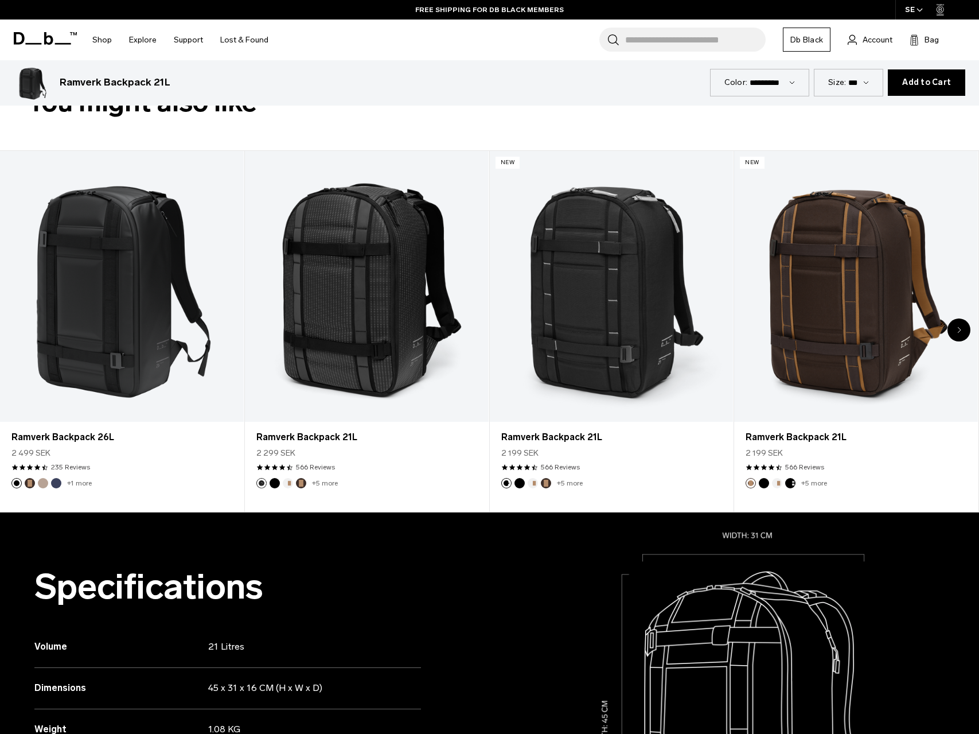
scroll to position [0, 0]
